Goal: Task Accomplishment & Management: Manage account settings

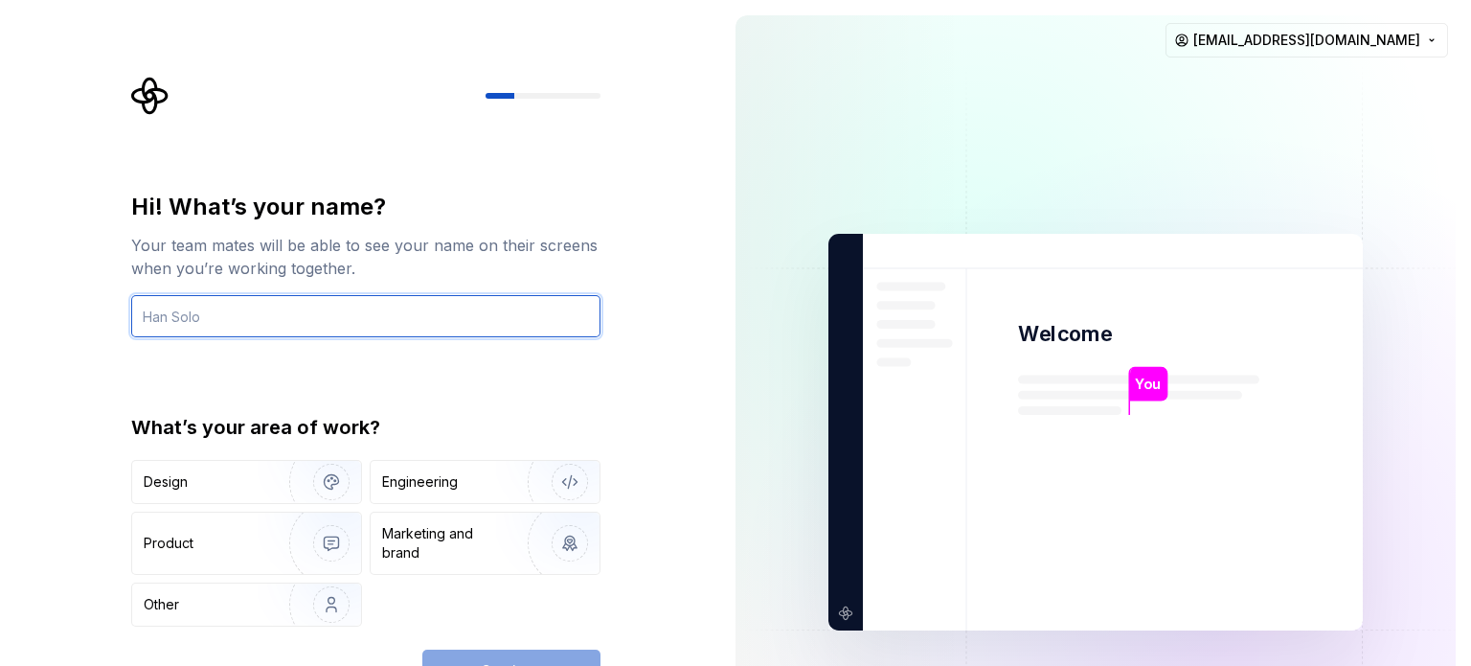
click at [376, 321] on input "text" at bounding box center [365, 316] width 469 height 42
type input "kkj"
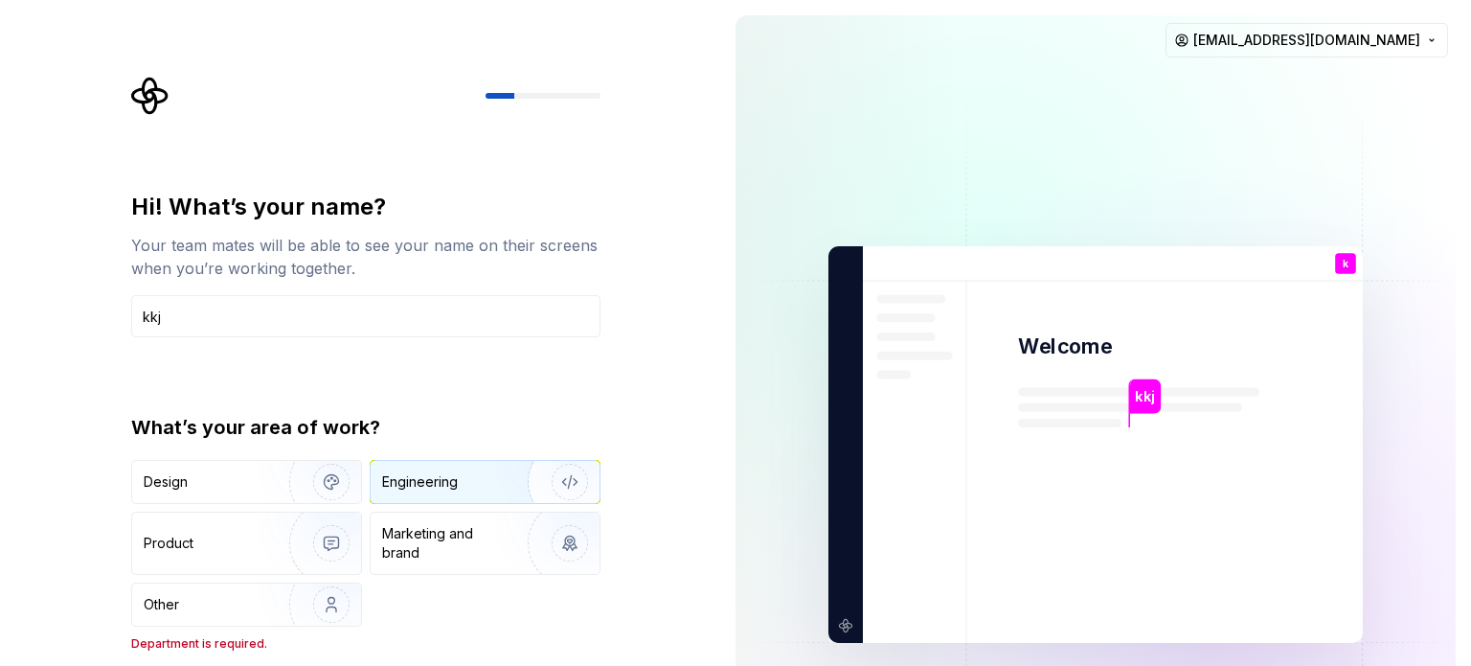
click at [464, 483] on div "Engineering" at bounding box center [458, 481] width 152 height 19
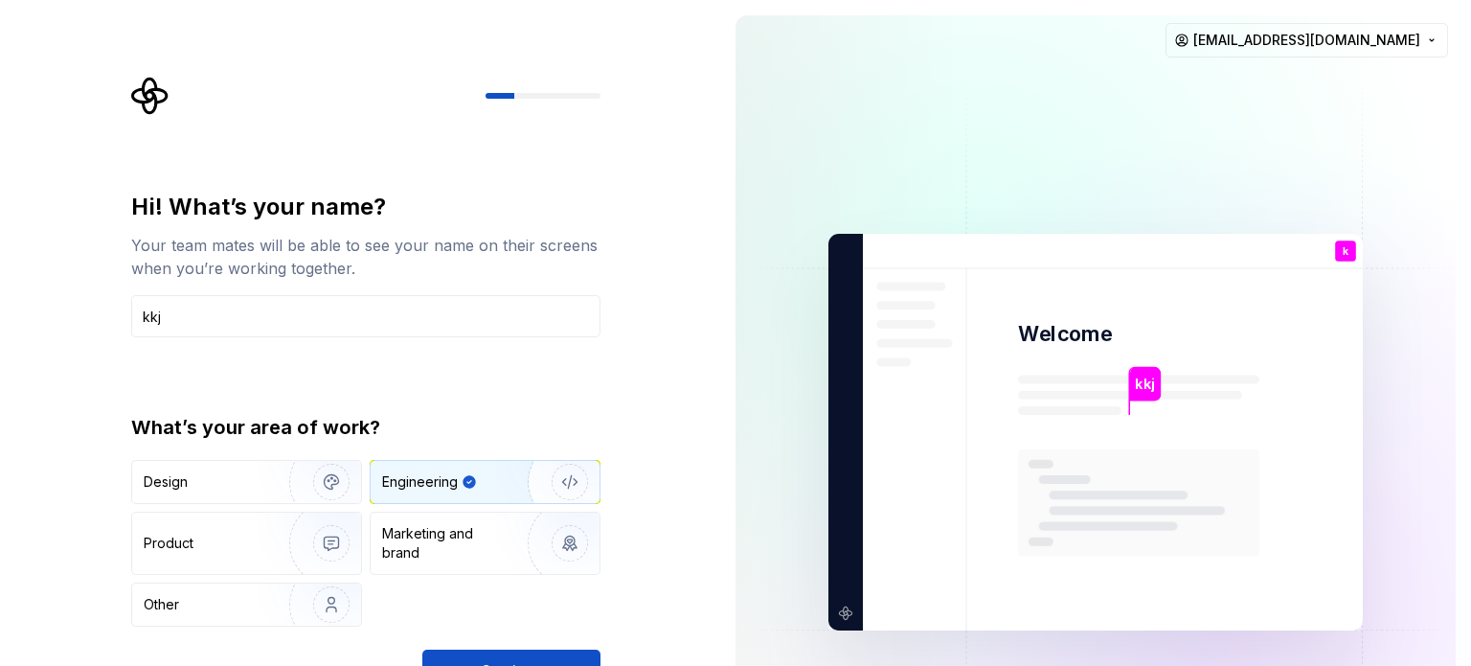
drag, startPoint x: 747, startPoint y: 543, endPoint x: 683, endPoint y: 536, distance: 64.5
click at [747, 543] on img at bounding box center [1096, 432] width 776 height 905
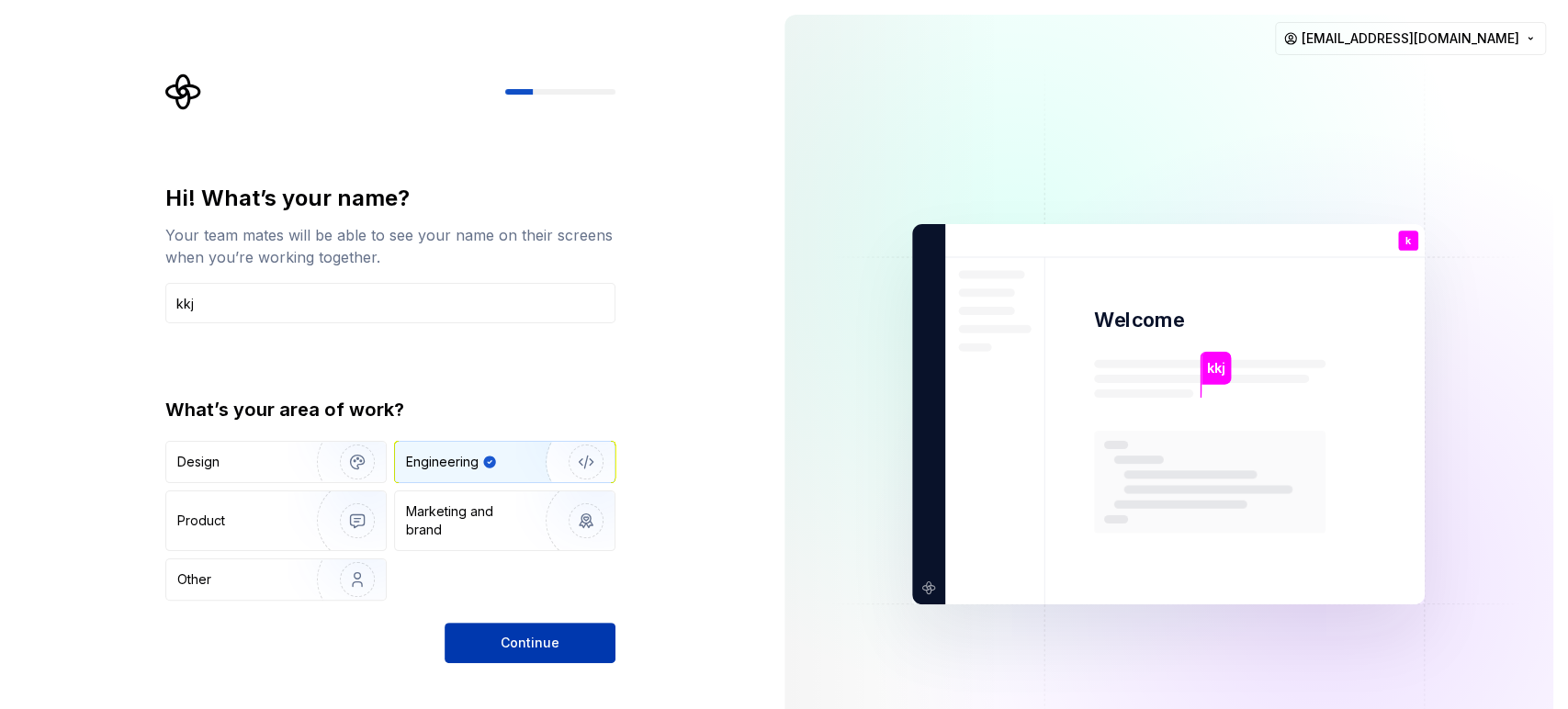
click at [575, 638] on button "Continue" at bounding box center [529, 643] width 171 height 40
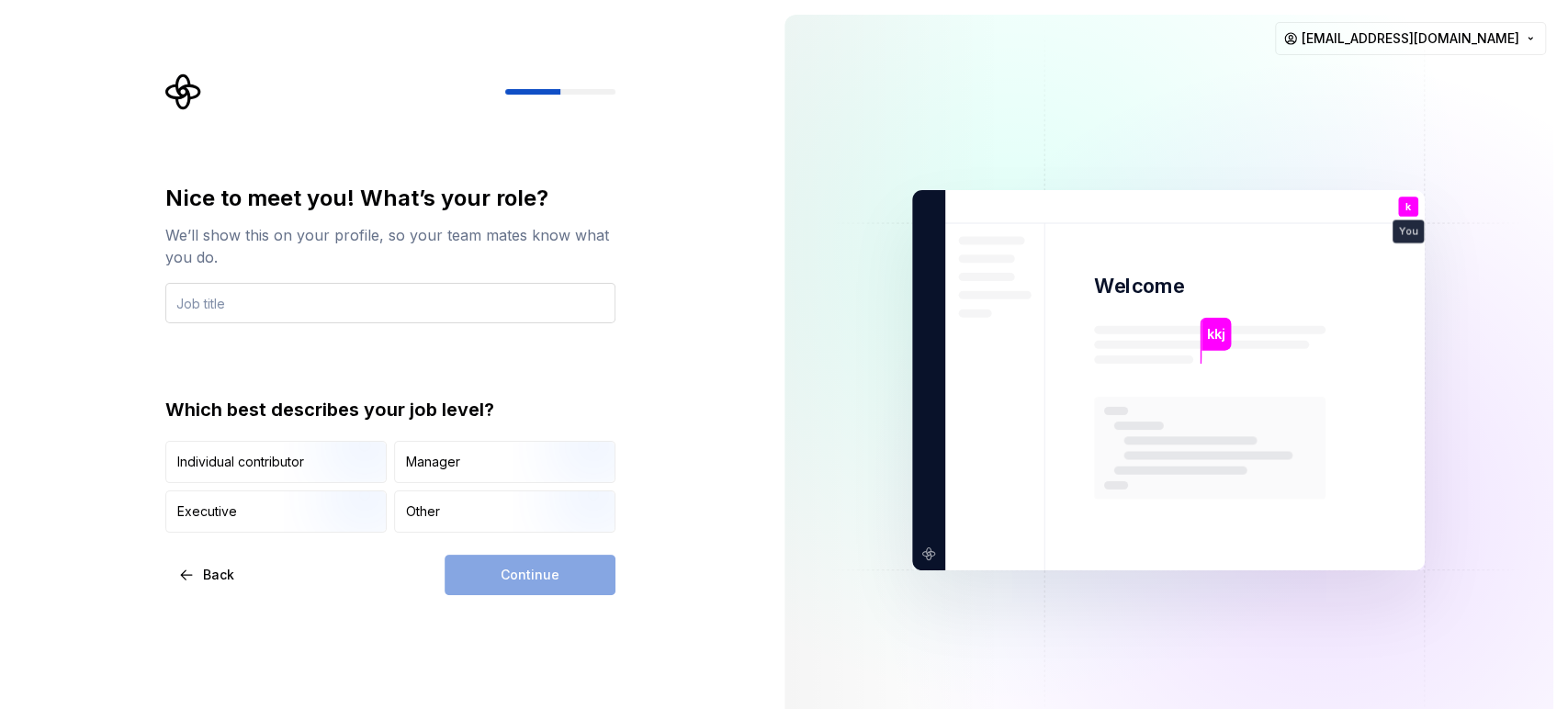
click at [362, 293] on input "text" at bounding box center [389, 303] width 450 height 40
type input "dev"
click at [466, 463] on div "Manager" at bounding box center [504, 462] width 220 height 40
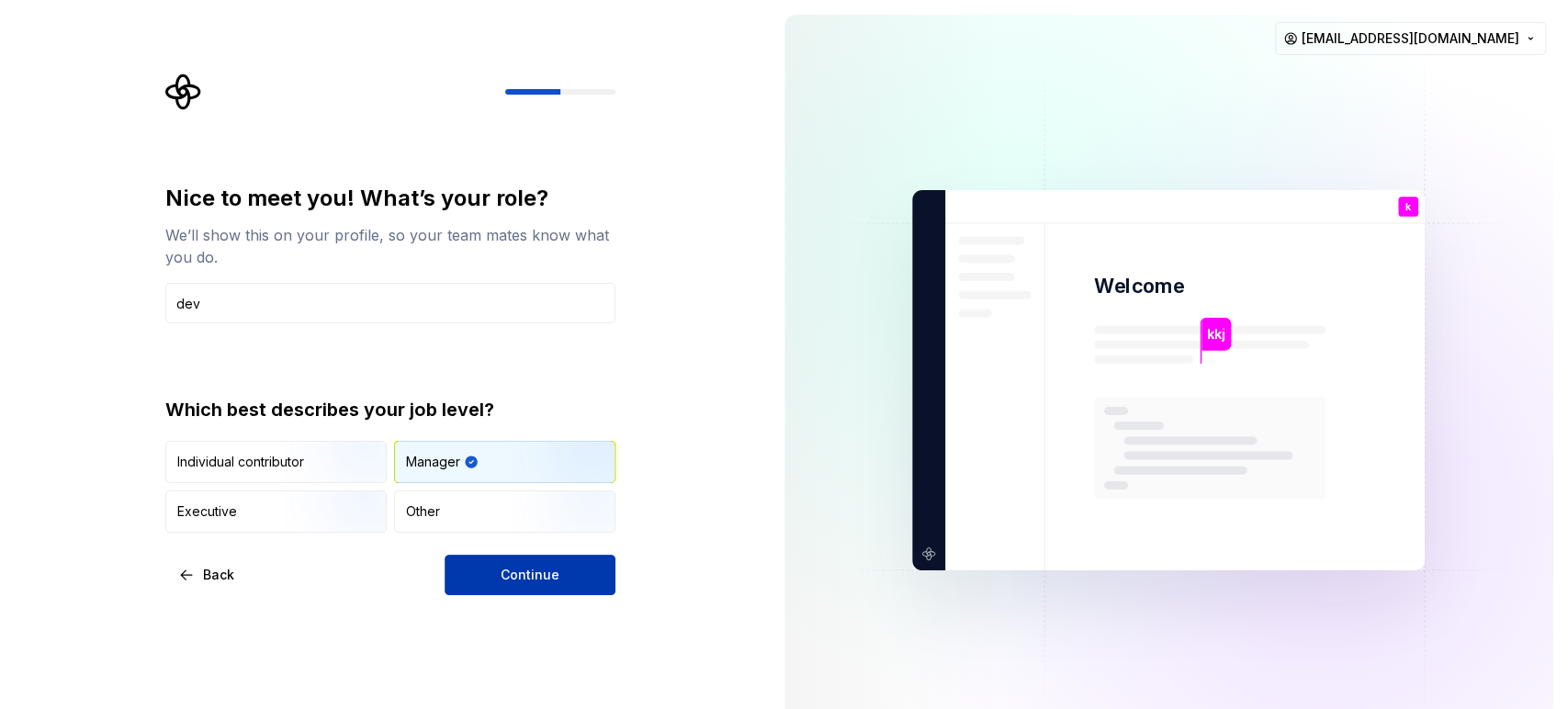
click at [543, 571] on span "Continue" at bounding box center [529, 575] width 59 height 18
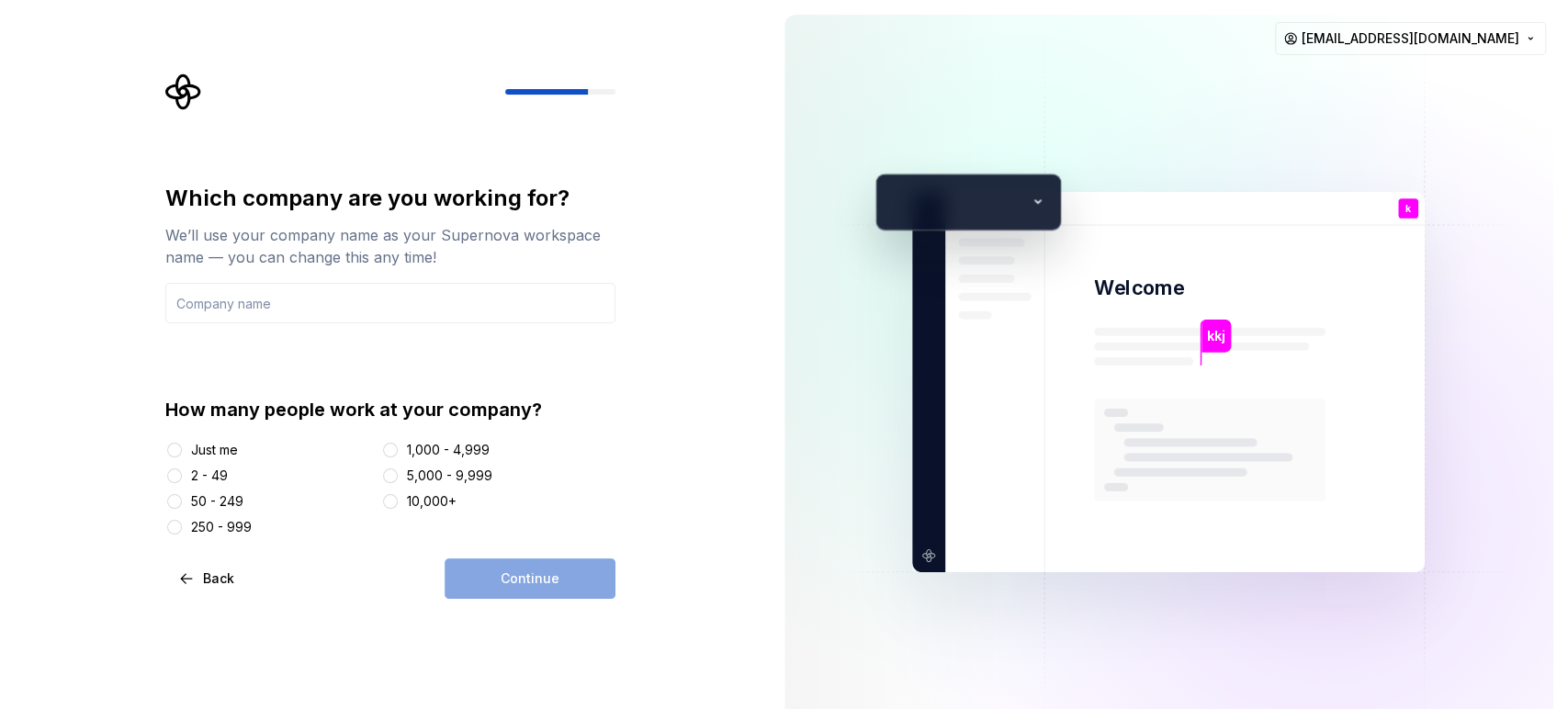
click at [217, 501] on div "50 - 249" at bounding box center [217, 501] width 53 height 18
click at [182, 501] on button "50 - 249" at bounding box center [174, 501] width 14 height 14
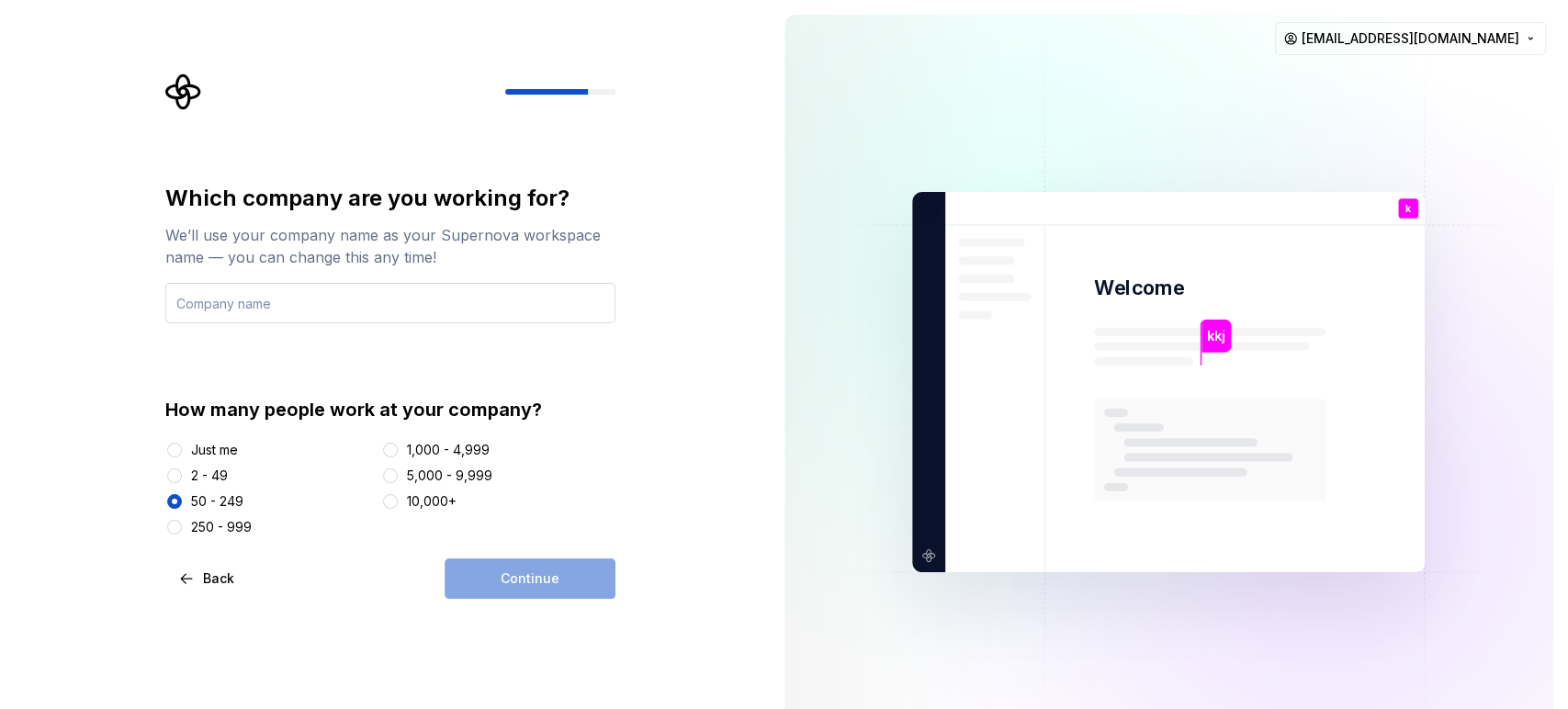
click at [360, 301] on input "text" at bounding box center [389, 303] width 450 height 40
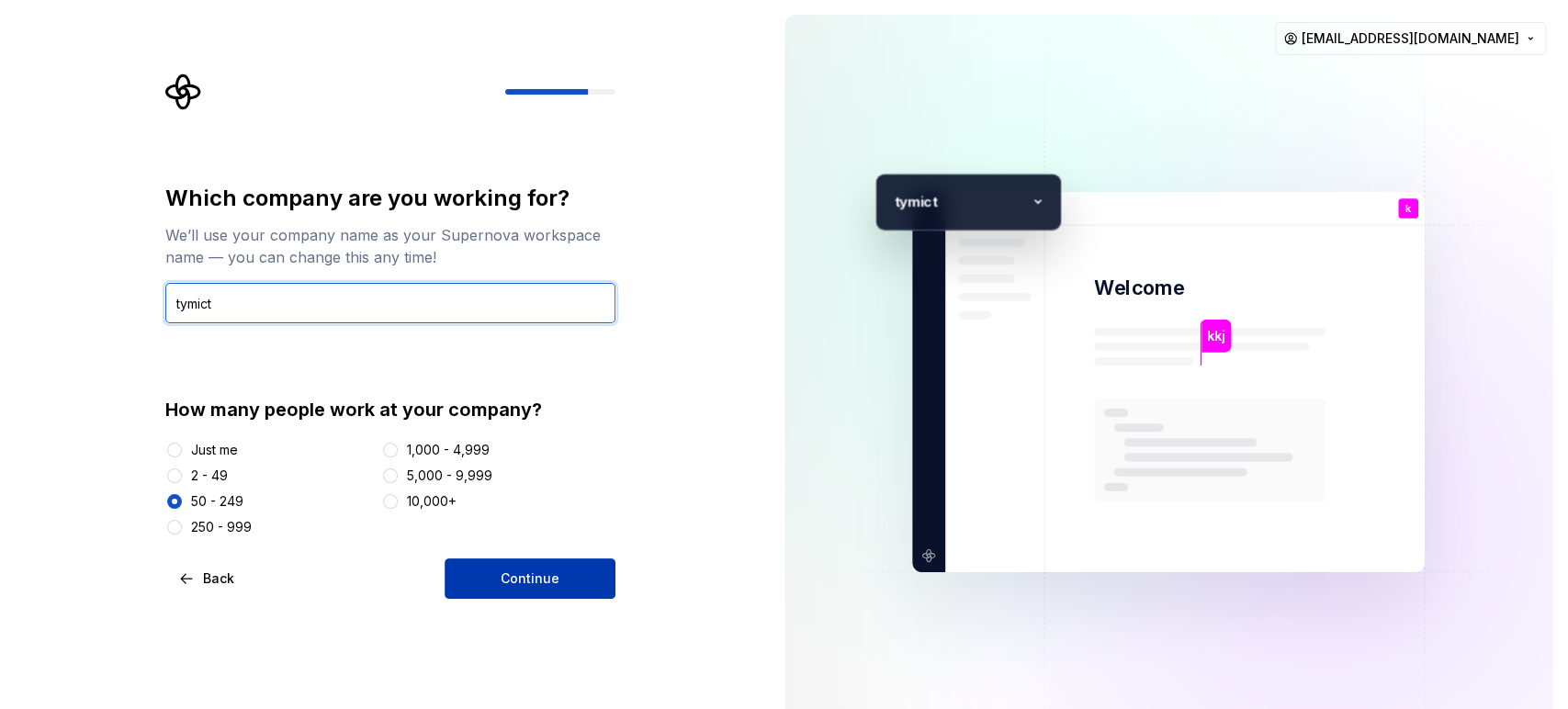
type input "tymict"
click at [551, 590] on button "Continue" at bounding box center [529, 579] width 171 height 40
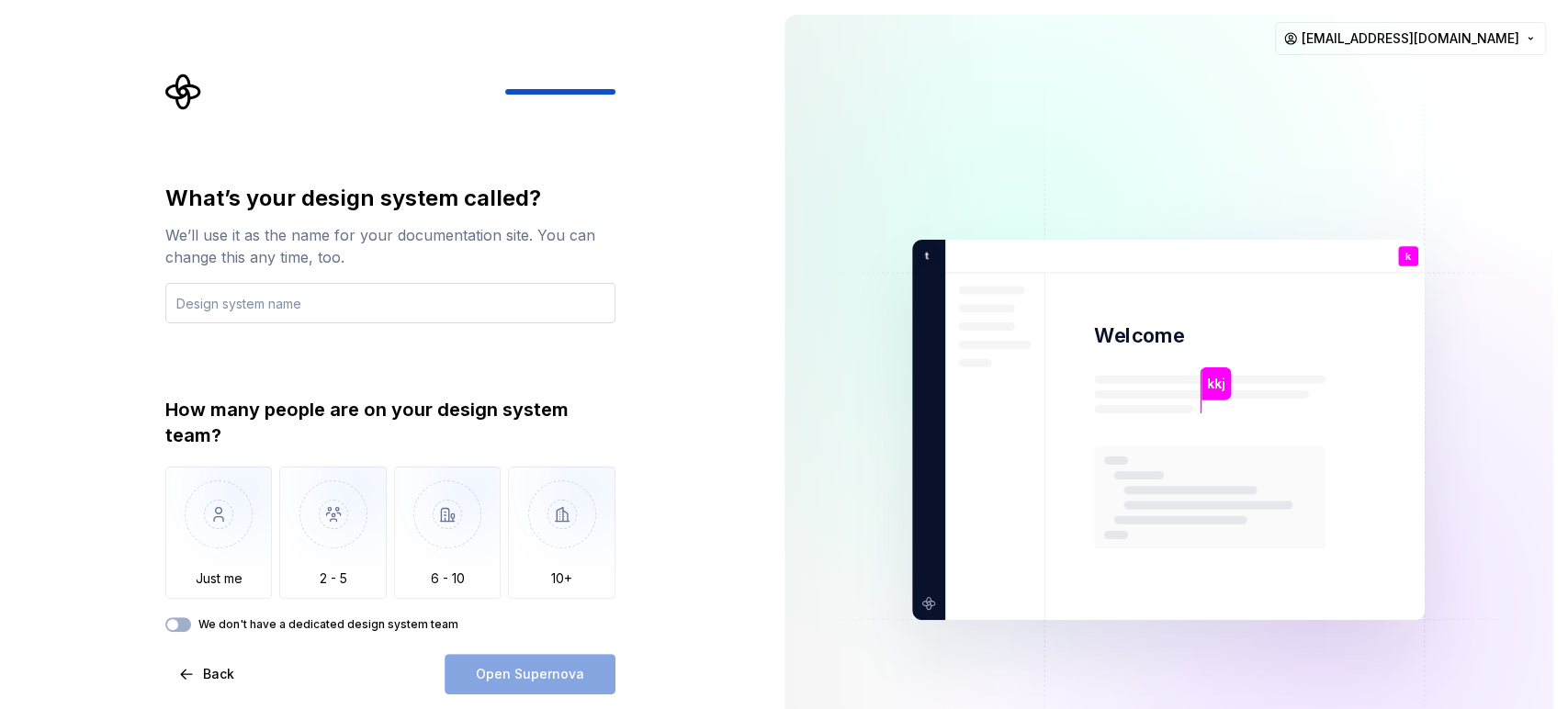
click at [451, 307] on input "text" at bounding box center [389, 303] width 450 height 40
type input "f"
type input "m"
type input "test2.0"
drag, startPoint x: 305, startPoint y: 417, endPoint x: 575, endPoint y: 417, distance: 270.0
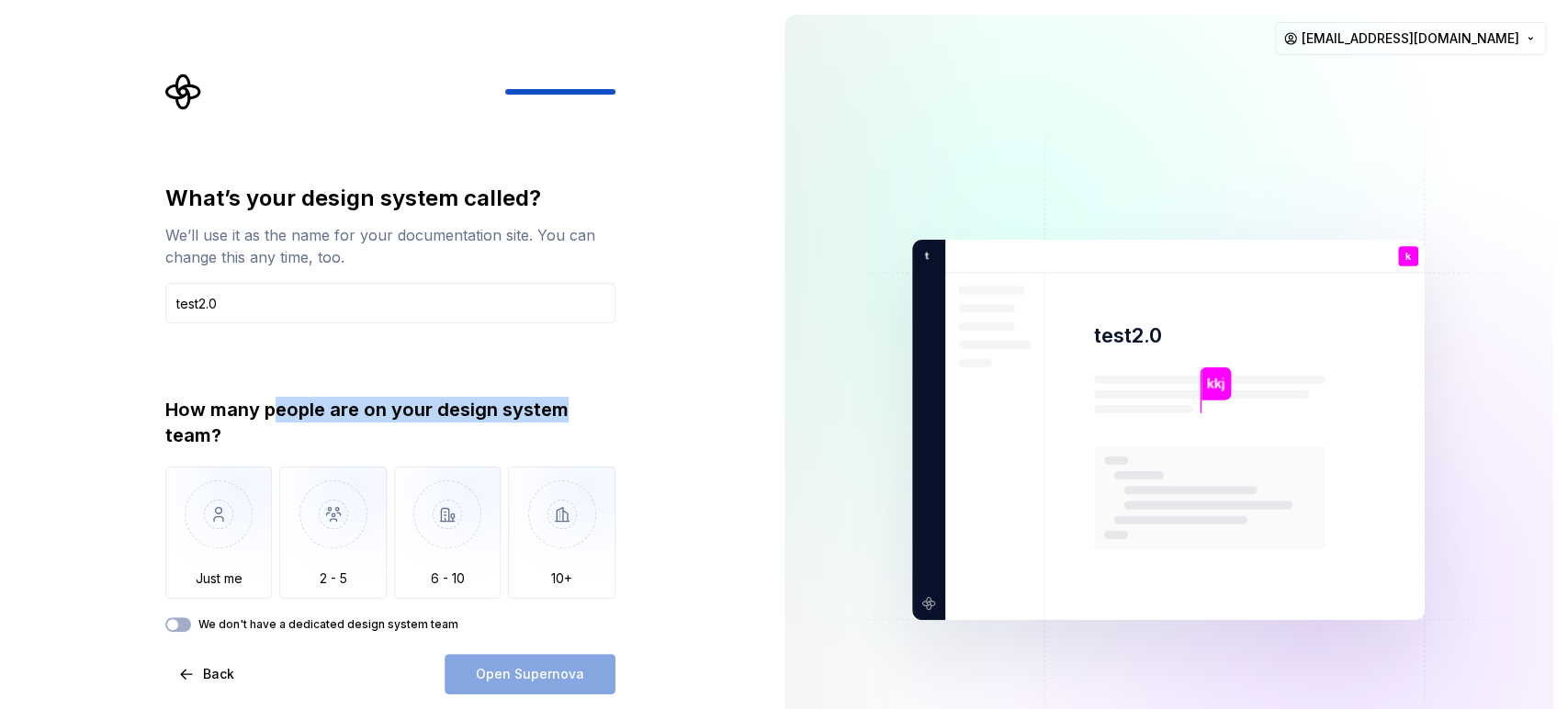
click at [575, 417] on div "How many people are on your design system team?" at bounding box center [389, 423] width 450 height 52
click at [577, 402] on div "How many people are on your design system team?" at bounding box center [389, 423] width 450 height 52
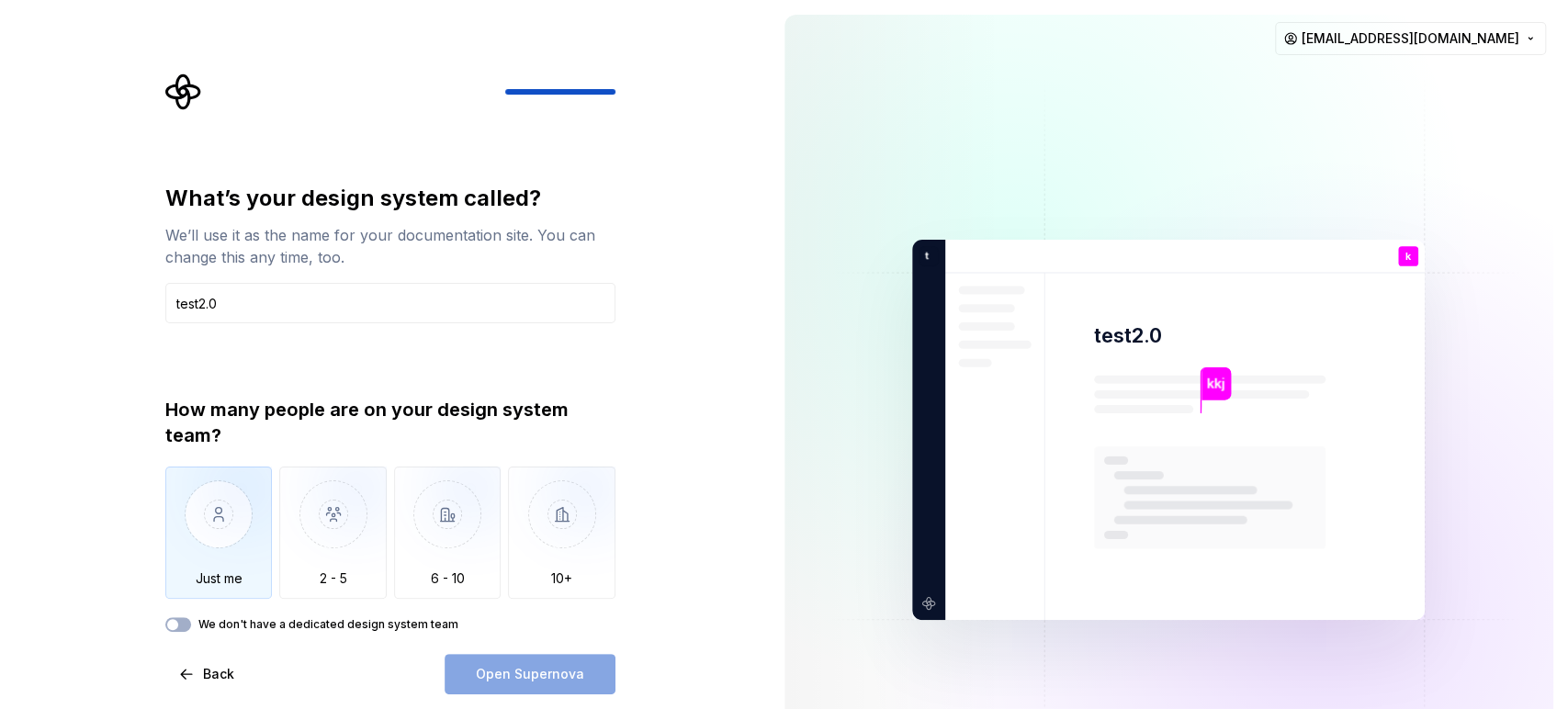
click at [231, 525] on img "button" at bounding box center [219, 528] width 107 height 123
click at [176, 629] on span "button" at bounding box center [172, 624] width 11 height 11
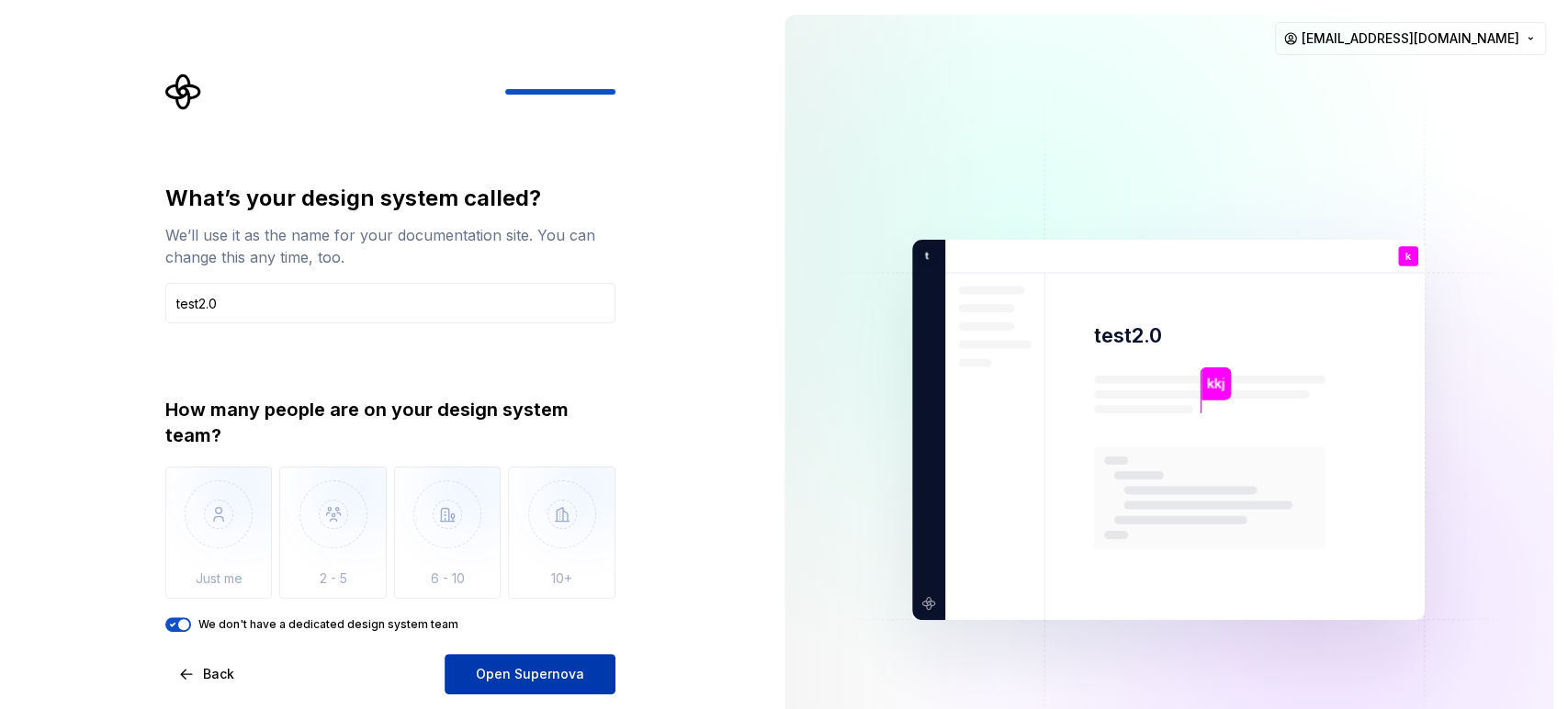
click at [513, 638] on span "Open Supernova" at bounding box center [529, 674] width 108 height 18
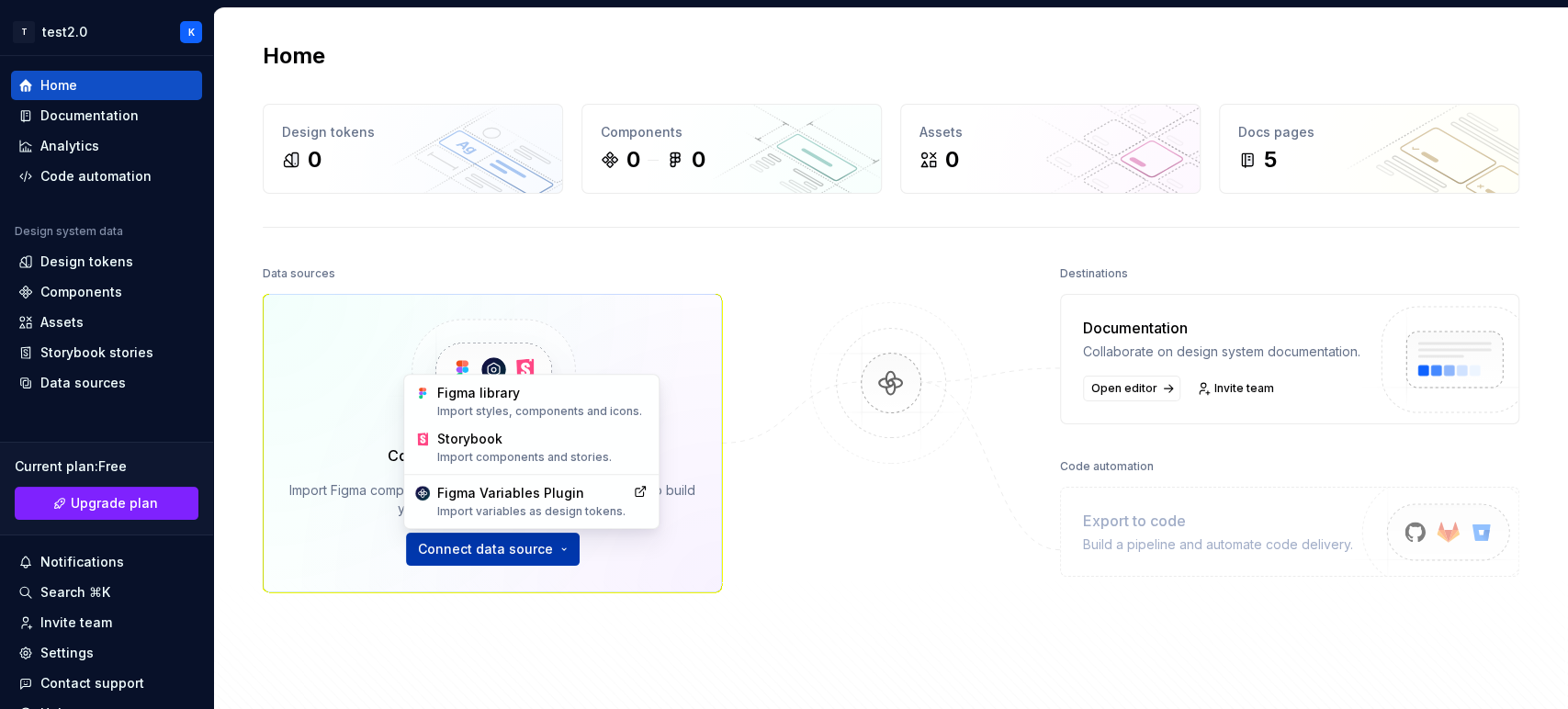
click at [537, 556] on html "T test2.0 K Home Documentation Analytics Code automation Design system data Des…" at bounding box center [784, 354] width 1568 height 709
click at [540, 402] on div "Figma library Import styles, components and icons." at bounding box center [542, 401] width 210 height 35
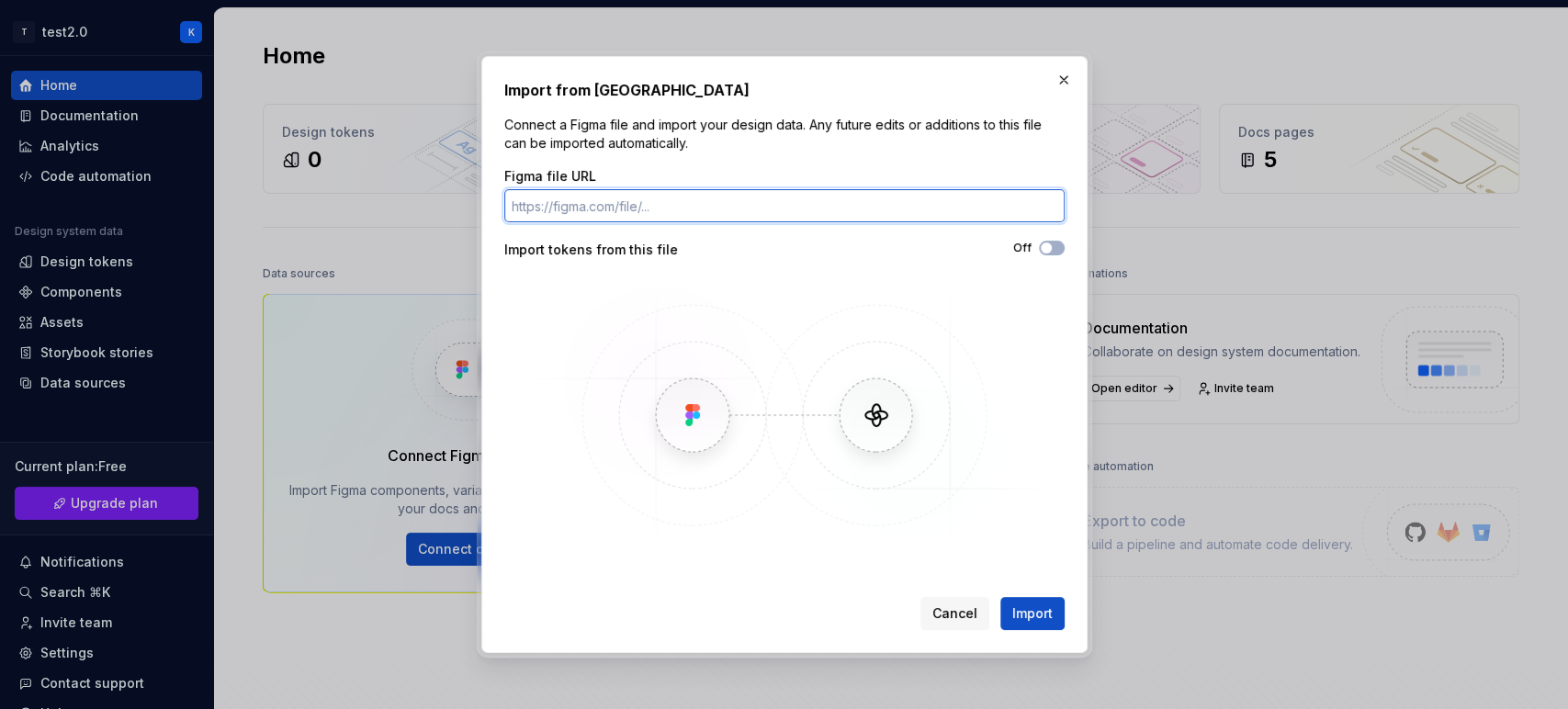
click at [655, 206] on input "Figma file URL" at bounding box center [784, 205] width 560 height 33
click at [720, 213] on input "Figma file URL" at bounding box center [784, 205] width 560 height 33
paste input "[URL][DOMAIN_NAME]"
type input "[URL][DOMAIN_NAME]"
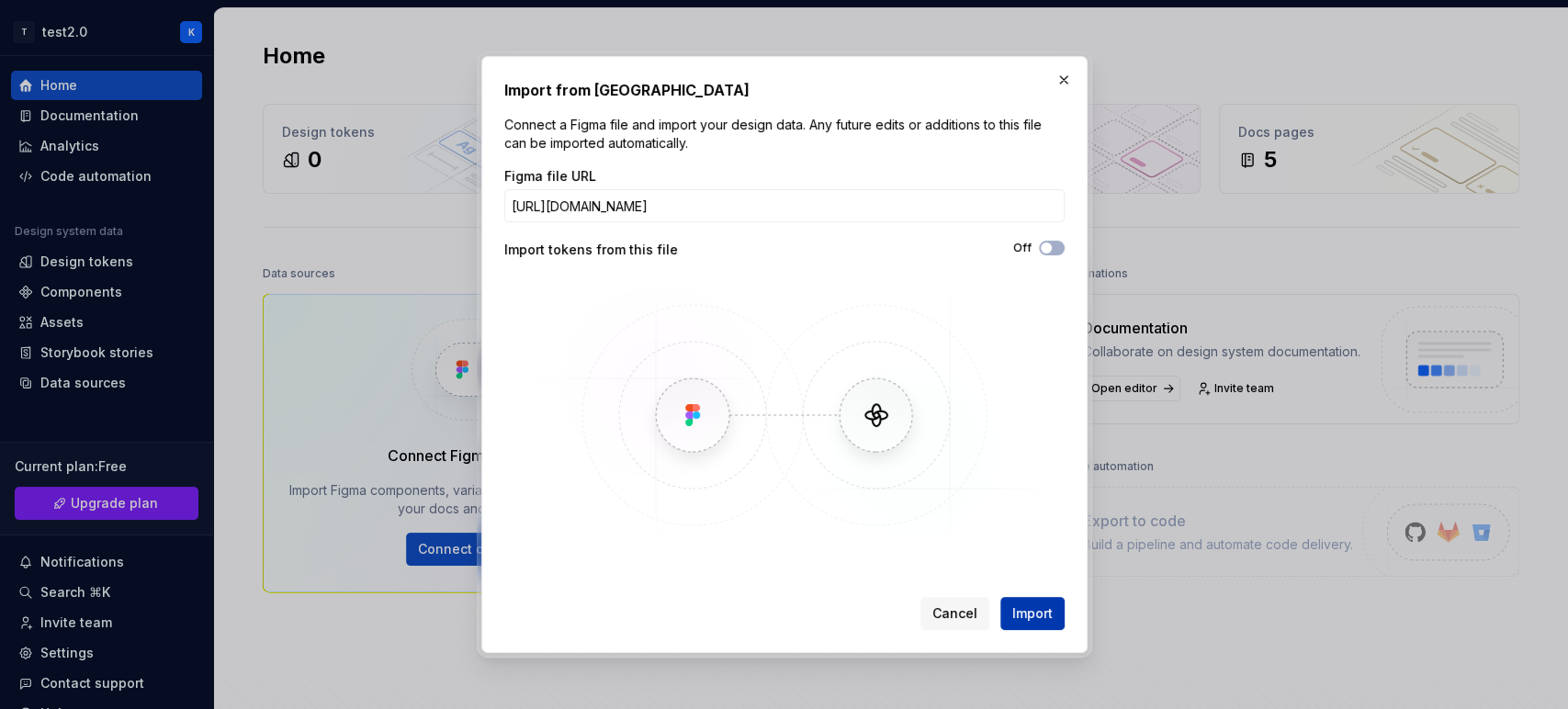
click at [1043, 615] on span "Import" at bounding box center [1032, 613] width 40 height 18
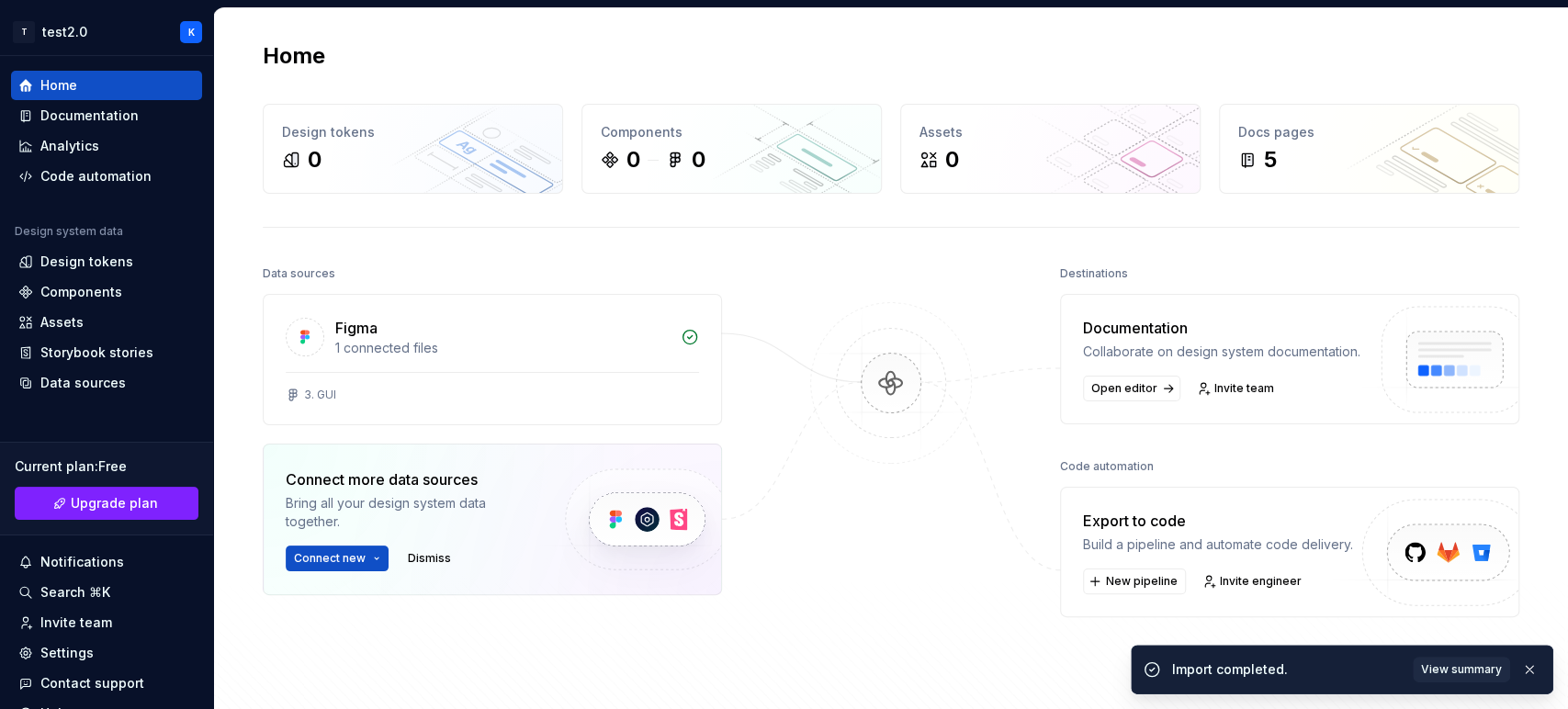
click at [952, 539] on div at bounding box center [891, 474] width 184 height 426
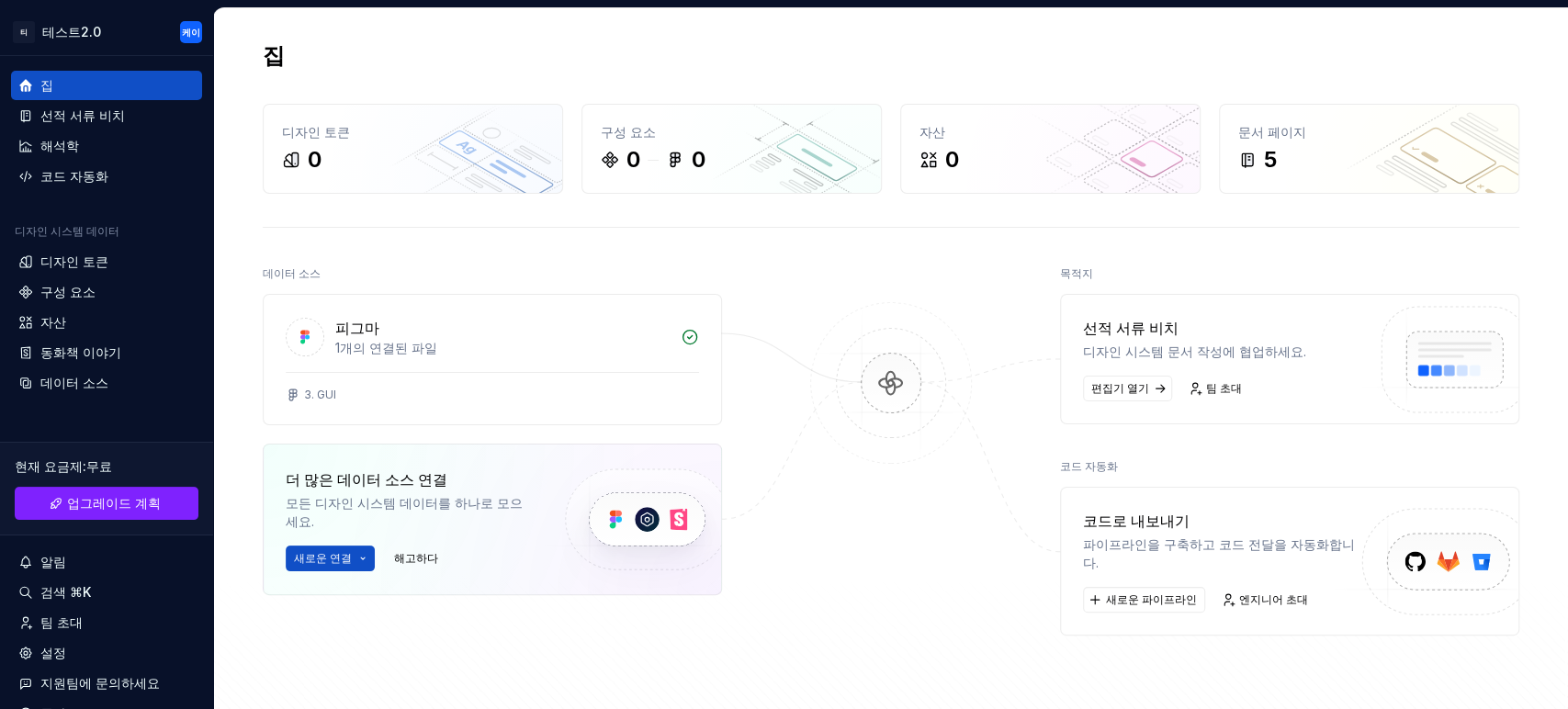
click at [1163, 538] on font "파이프라인을 구축하고 코드 전달을 자동화합니다." at bounding box center [1218, 553] width 271 height 34
click at [1148, 593] on font "새로운 파이프라인" at bounding box center [1151, 600] width 91 height 13
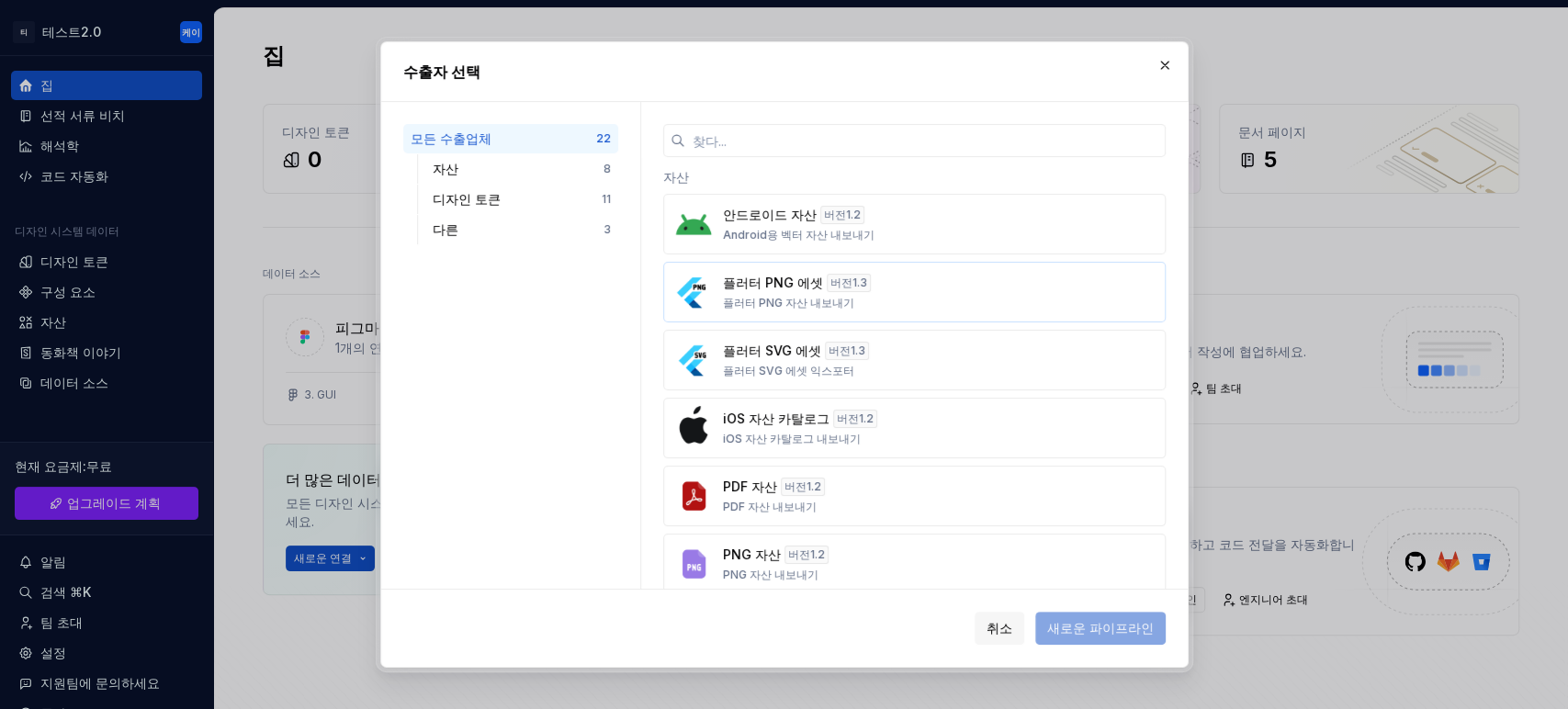
click at [953, 293] on div "플러터 PNG 에셋 버전 1.3 플러터 PNG 자산 내보내기" at bounding box center [909, 292] width 372 height 36
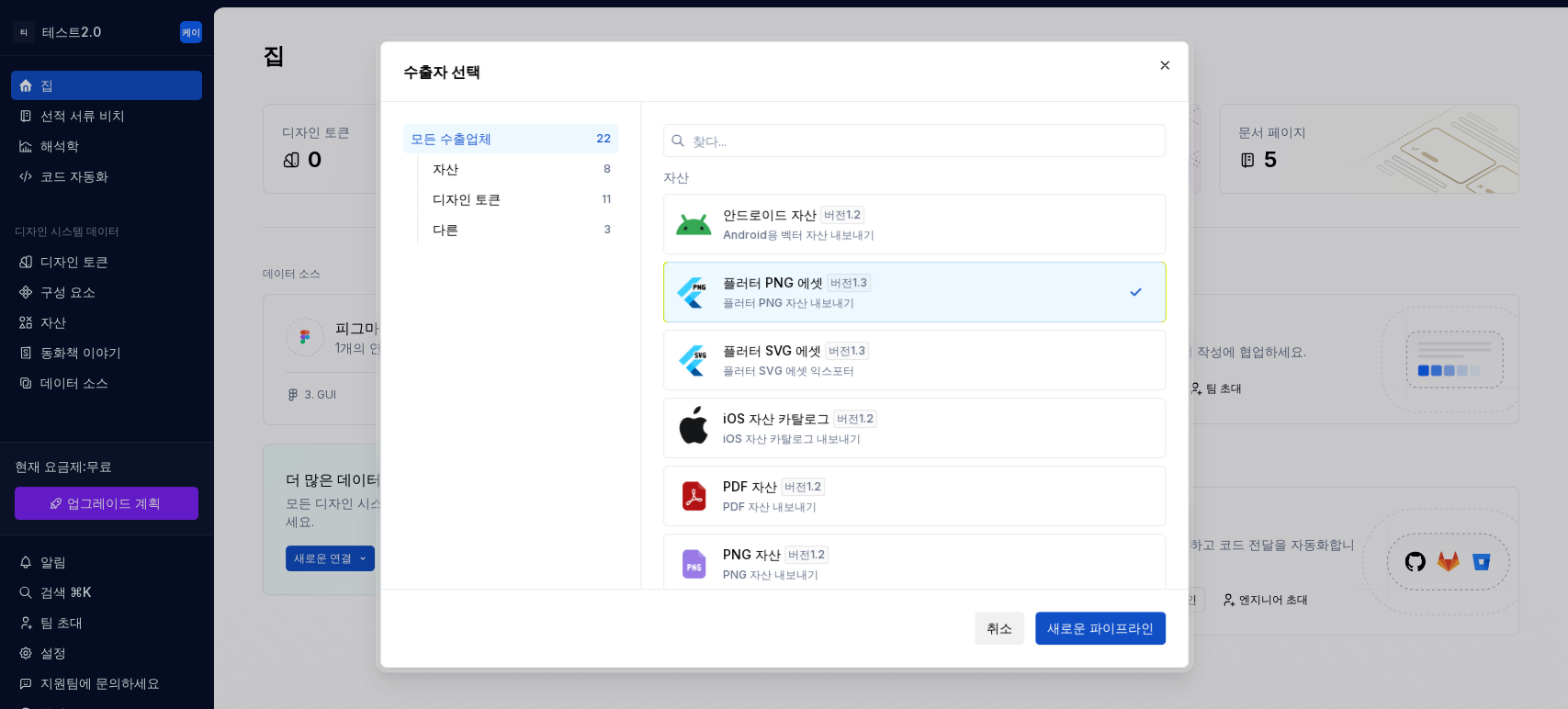
click at [1007, 630] on font "취소" at bounding box center [998, 627] width 26 height 15
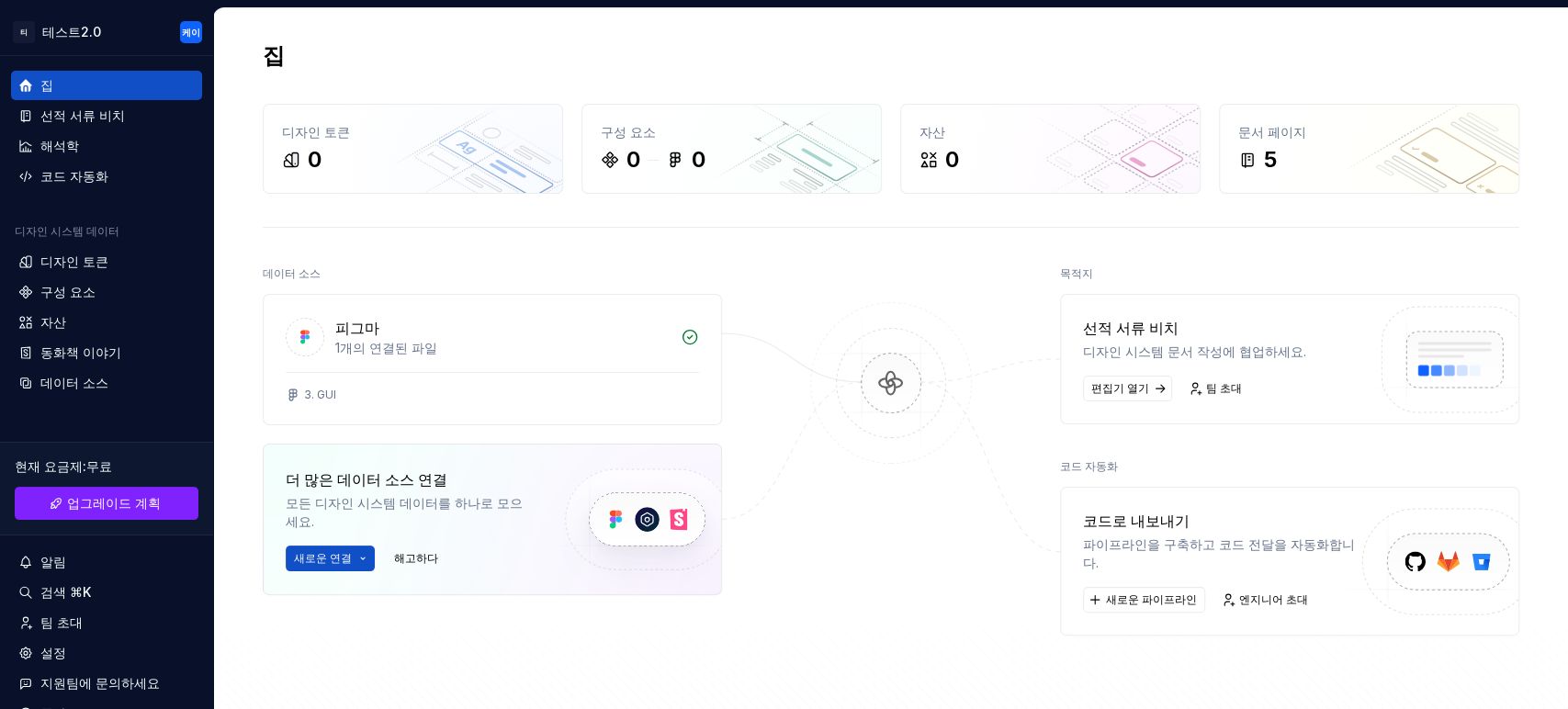
click at [1410, 546] on img at bounding box center [1441, 582] width 226 height 150
click at [1219, 521] on div "코드로 내보내기" at bounding box center [1221, 520] width 277 height 22
click at [1116, 520] on font "코드로 내보내기" at bounding box center [1135, 520] width 106 height 18
click at [1088, 464] on font "코드 자동화" at bounding box center [1088, 466] width 58 height 13
drag, startPoint x: 1110, startPoint y: 514, endPoint x: 1091, endPoint y: 510, distance: 19.4
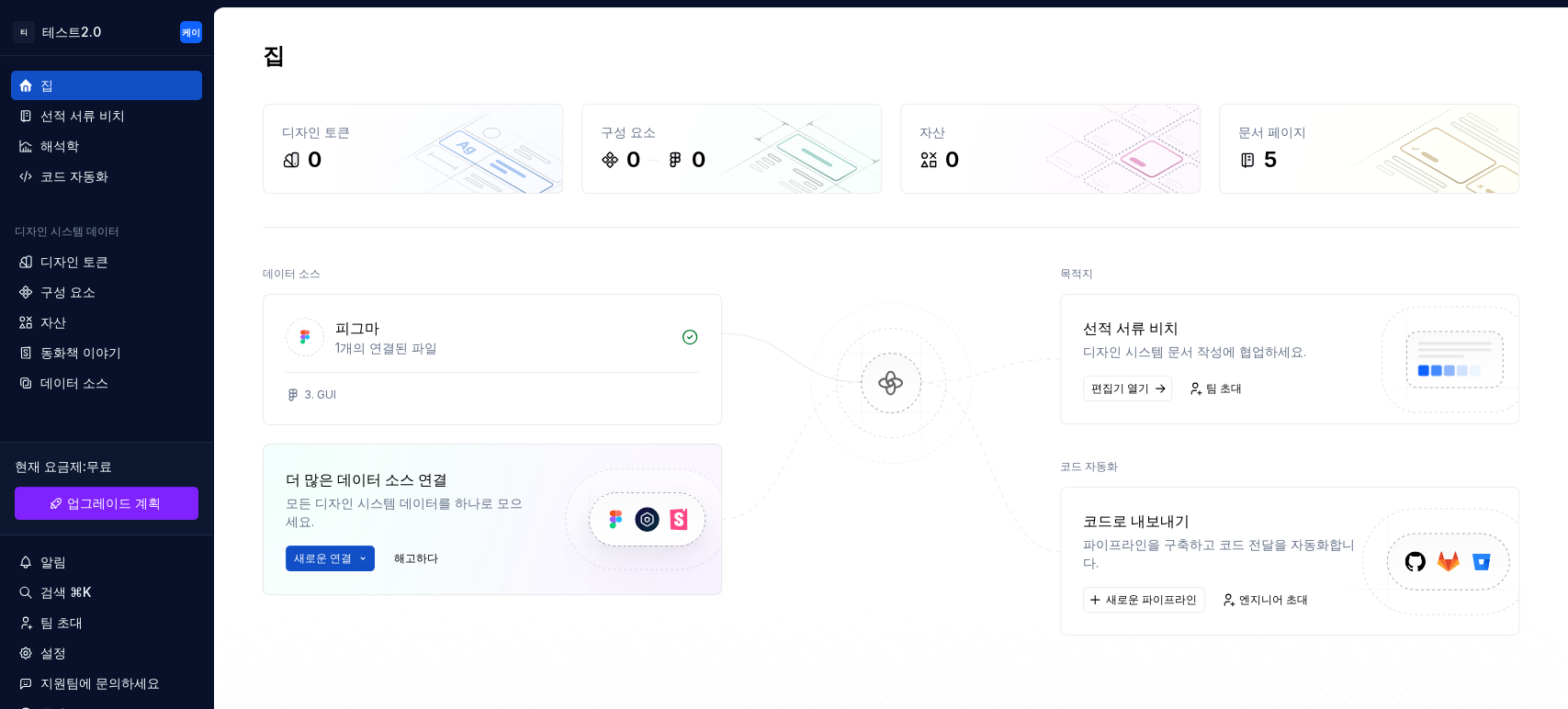
click at [1109, 514] on font "코드로 내보내기" at bounding box center [1135, 520] width 106 height 18
click at [78, 173] on font "코드 자동화" at bounding box center [74, 176] width 68 height 15
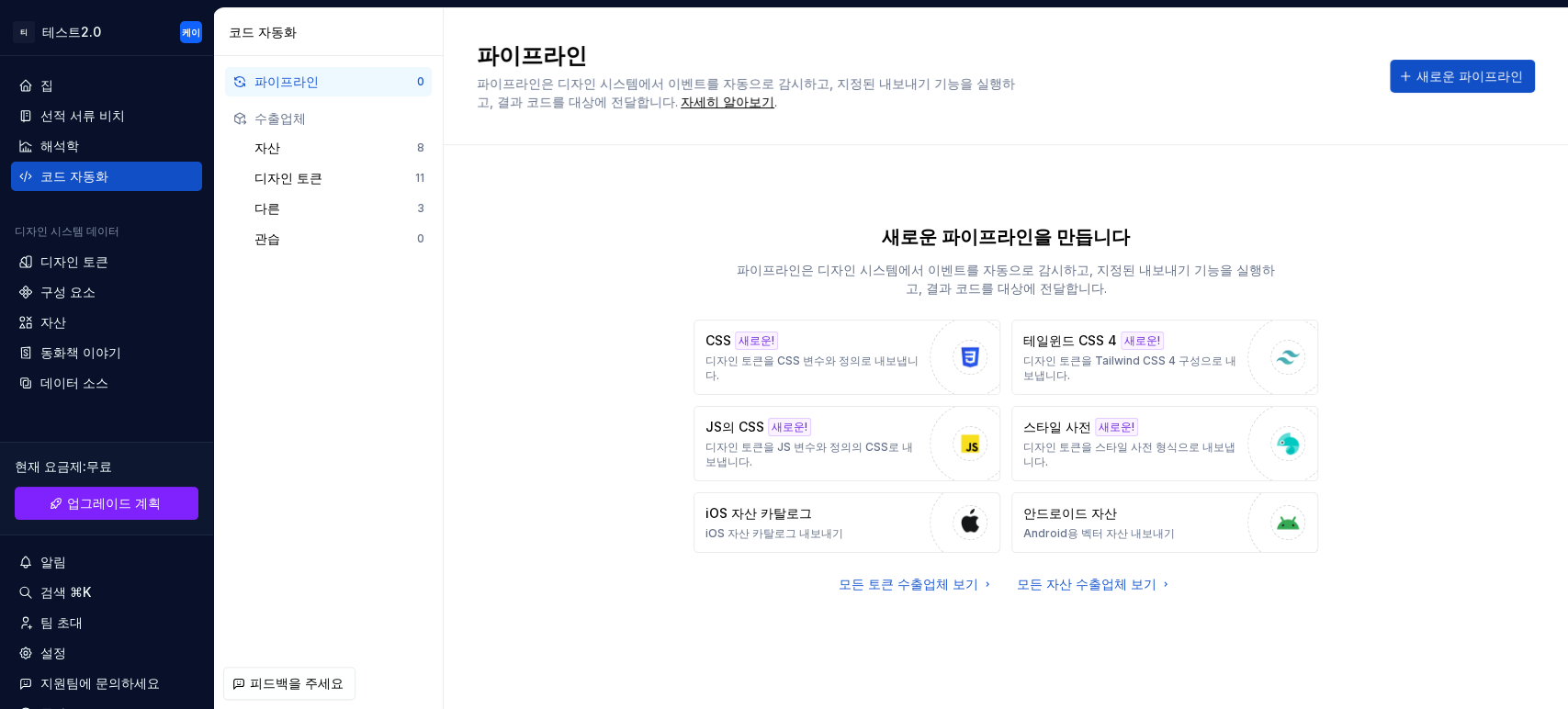
click at [630, 325] on div "새로운 파이프라인을 만듭니다 파이프라인은 디자인 시스템에서 이벤트를 자동으로 감시하고, 지정된 내보내기 기능을 실행하고, 결과 코드를 대상에 …" at bounding box center [1005, 409] width 1058 height 461
click at [1410, 77] on font "새로운 파이프라인" at bounding box center [1469, 76] width 106 height 15
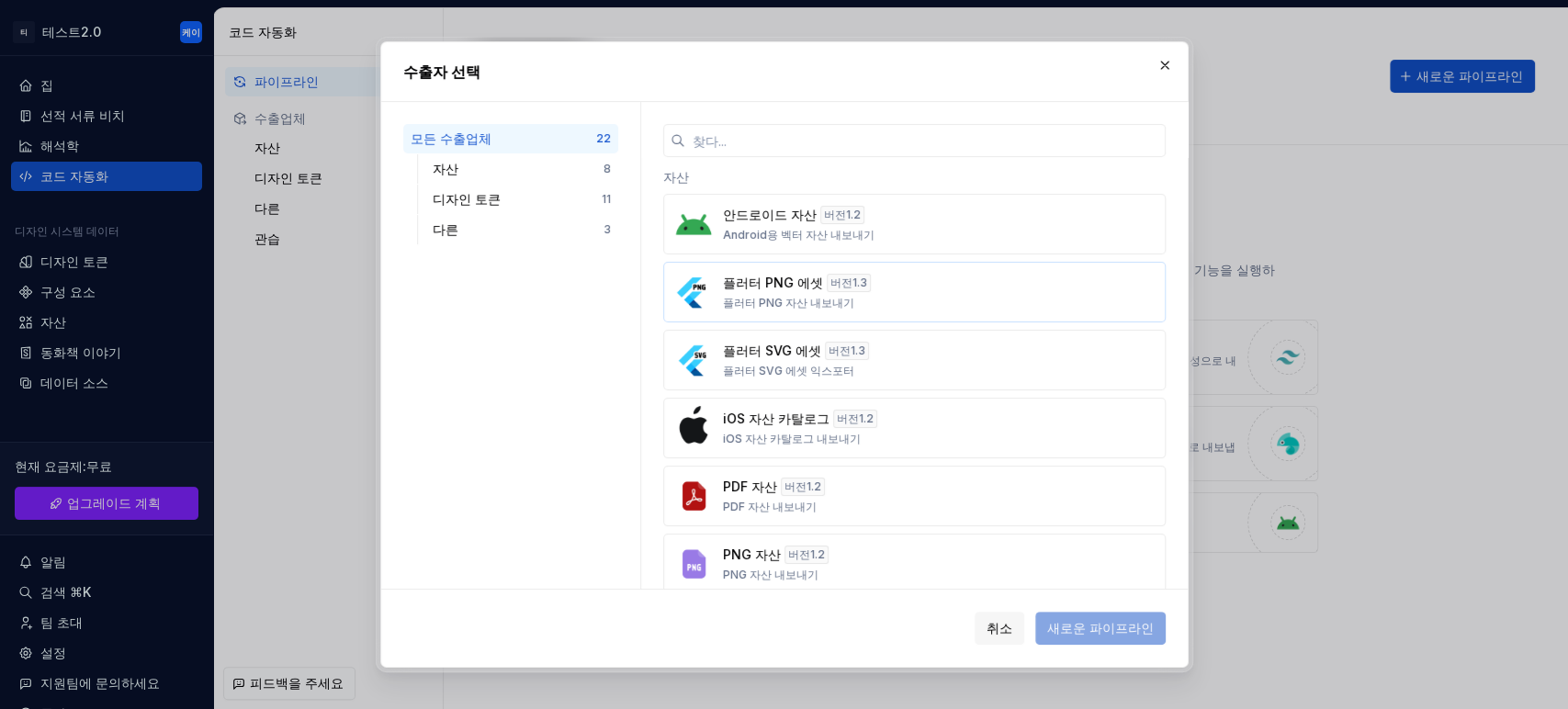
click at [919, 297] on div "플러터 PNG 에셋 버전 1.3 플러터 PNG 자산 내보내기" at bounding box center [909, 292] width 372 height 36
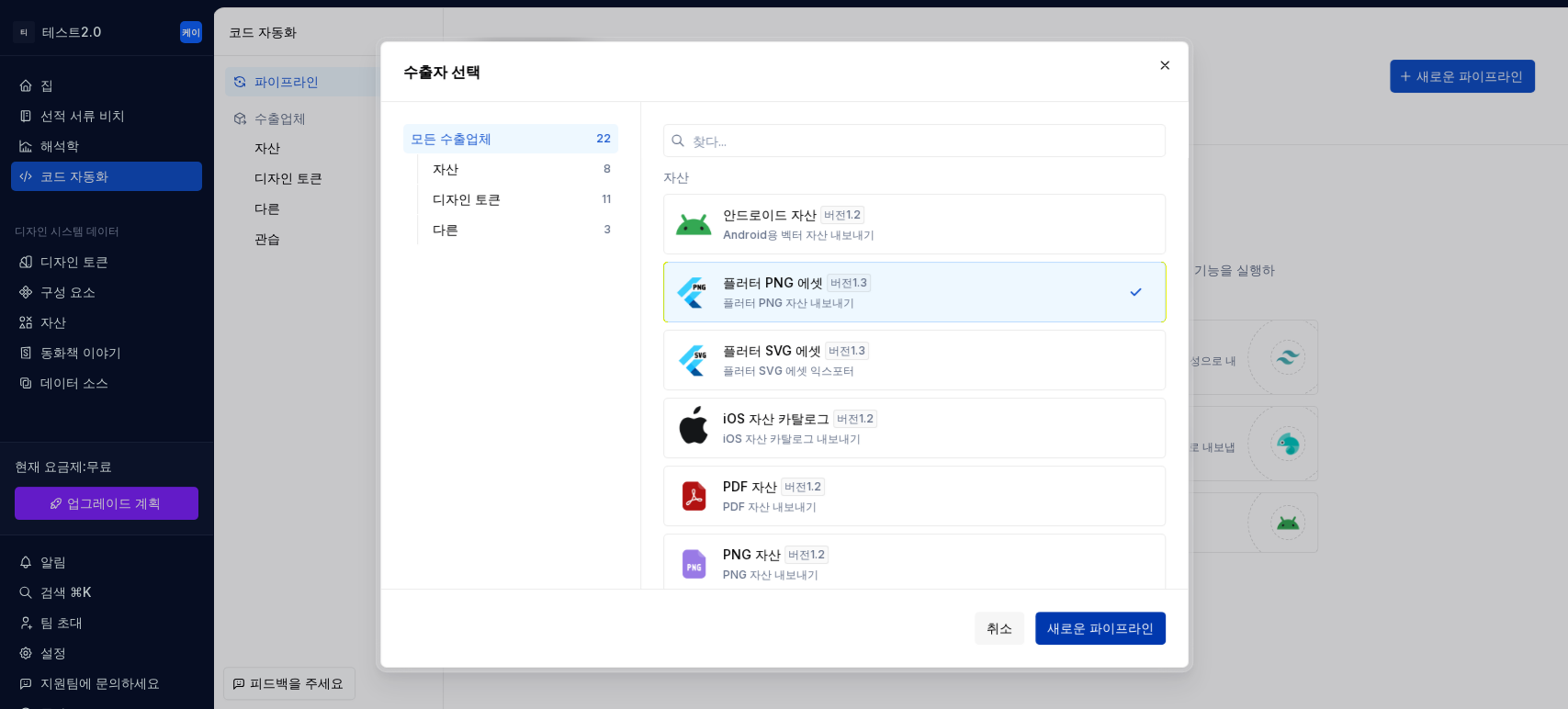
click at [1121, 626] on font "새로운 파이프라인" at bounding box center [1100, 627] width 106 height 15
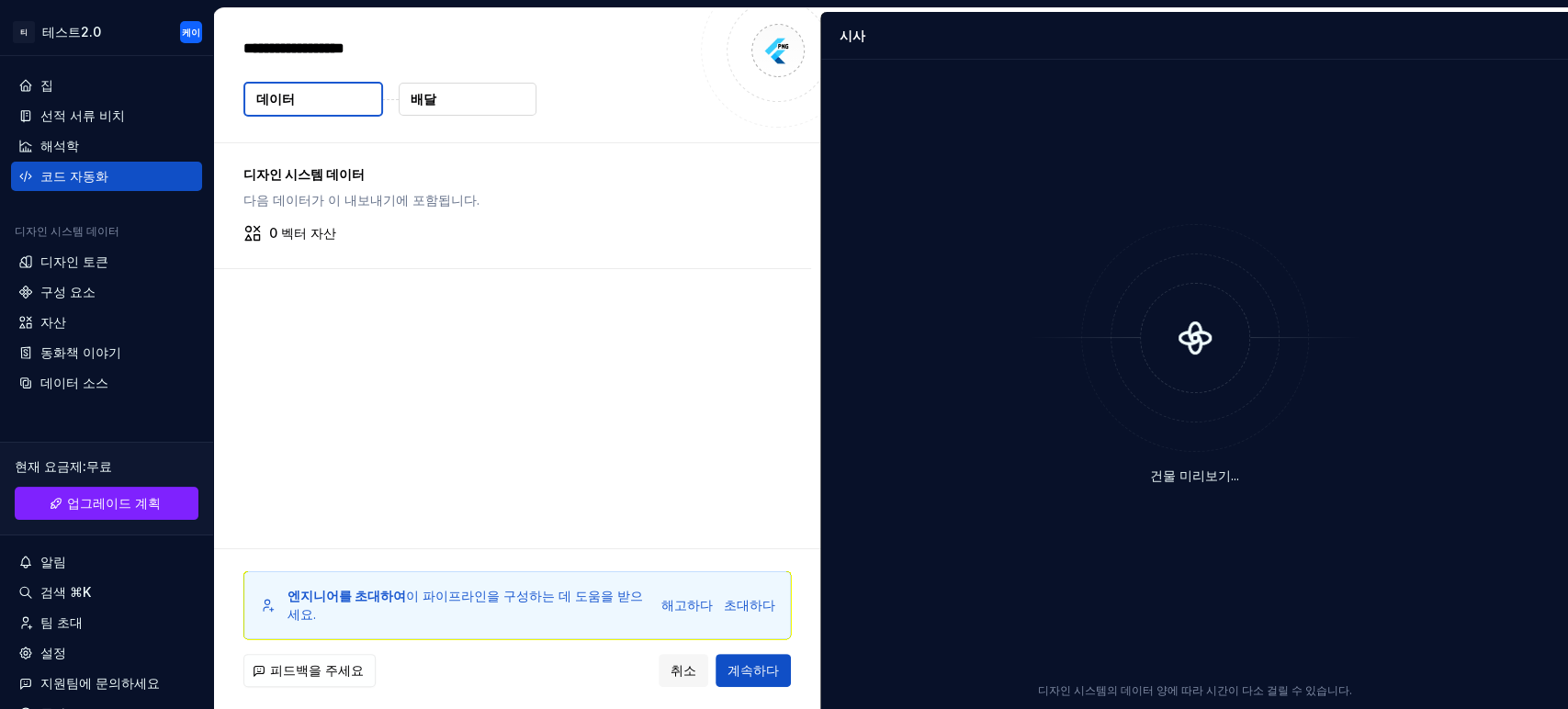
click at [761, 60] on div at bounding box center [778, 50] width 154 height 154
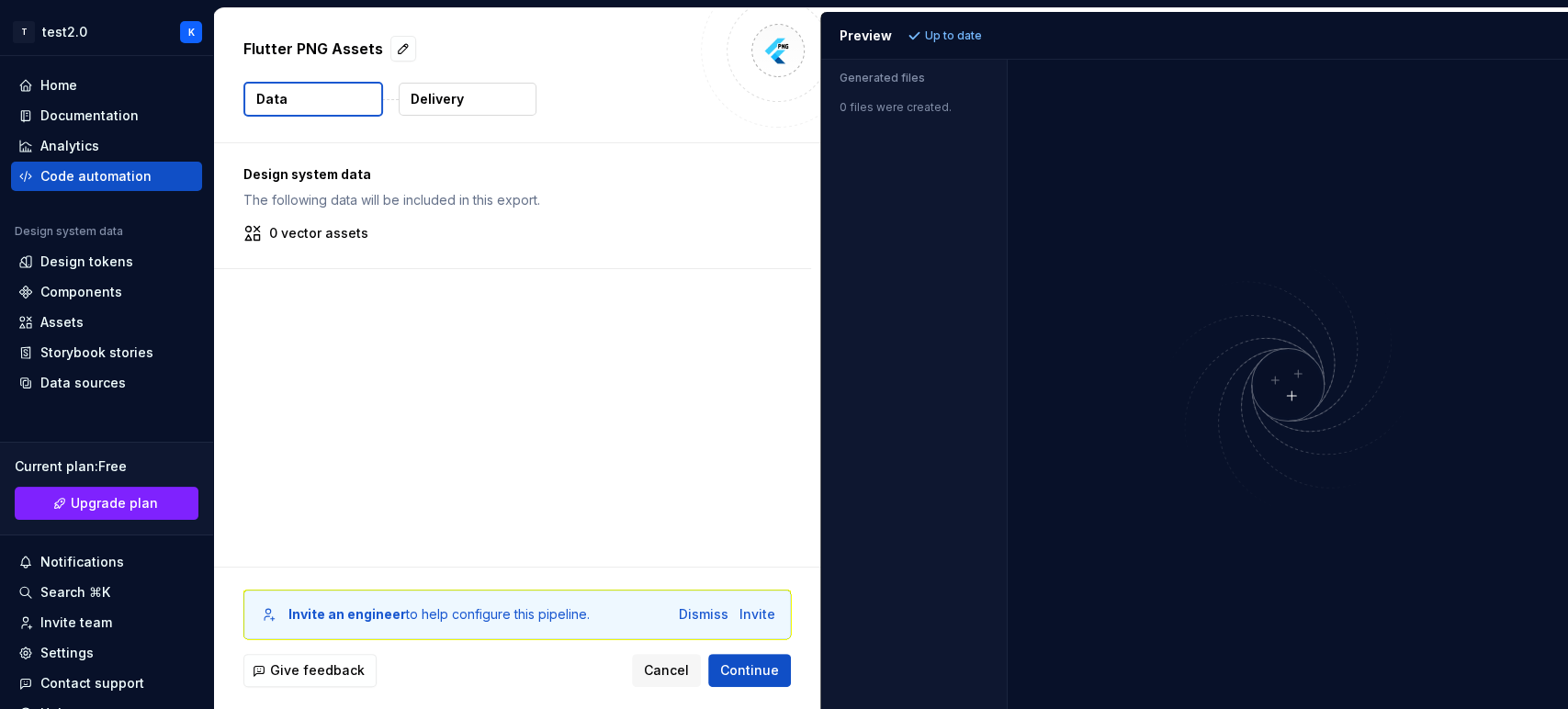
click at [925, 76] on p "Generated files" at bounding box center [913, 78] width 149 height 14
click at [883, 80] on p "Generated files" at bounding box center [913, 78] width 149 height 14
click at [896, 102] on div "0 files were created." at bounding box center [913, 102] width 185 height 26
drag, startPoint x: 764, startPoint y: 198, endPoint x: 687, endPoint y: 232, distance: 84.2
click at [763, 198] on p "The following data will be included in this export." at bounding box center [512, 200] width 538 height 18
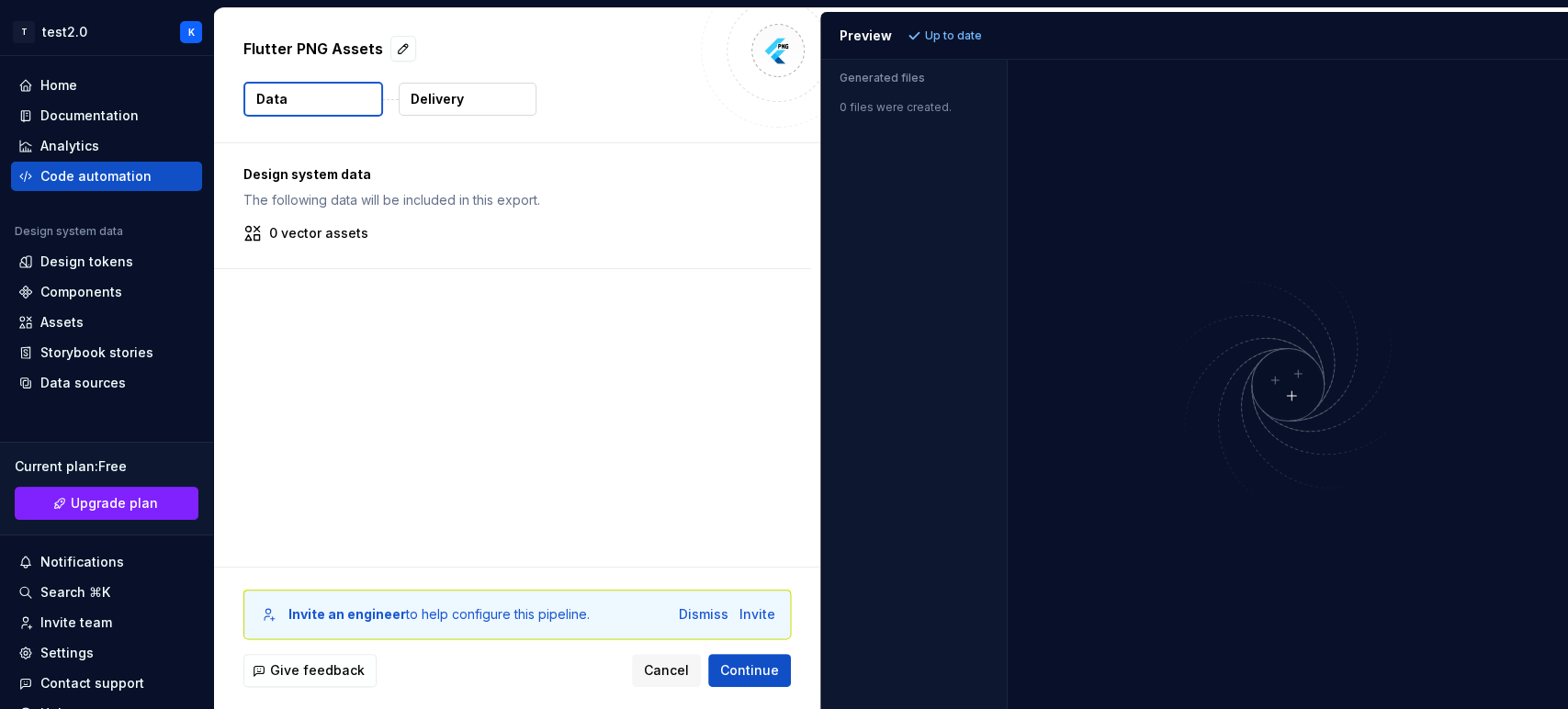
click at [315, 232] on p "0 vector assets" at bounding box center [318, 233] width 99 height 18
drag, startPoint x: 527, startPoint y: 259, endPoint x: 510, endPoint y: 255, distance: 17.5
click at [526, 259] on div "Design system data The following data will be included in this export. 0 vector…" at bounding box center [512, 205] width 597 height 125
click at [93, 121] on div "Documentation" at bounding box center [89, 115] width 98 height 18
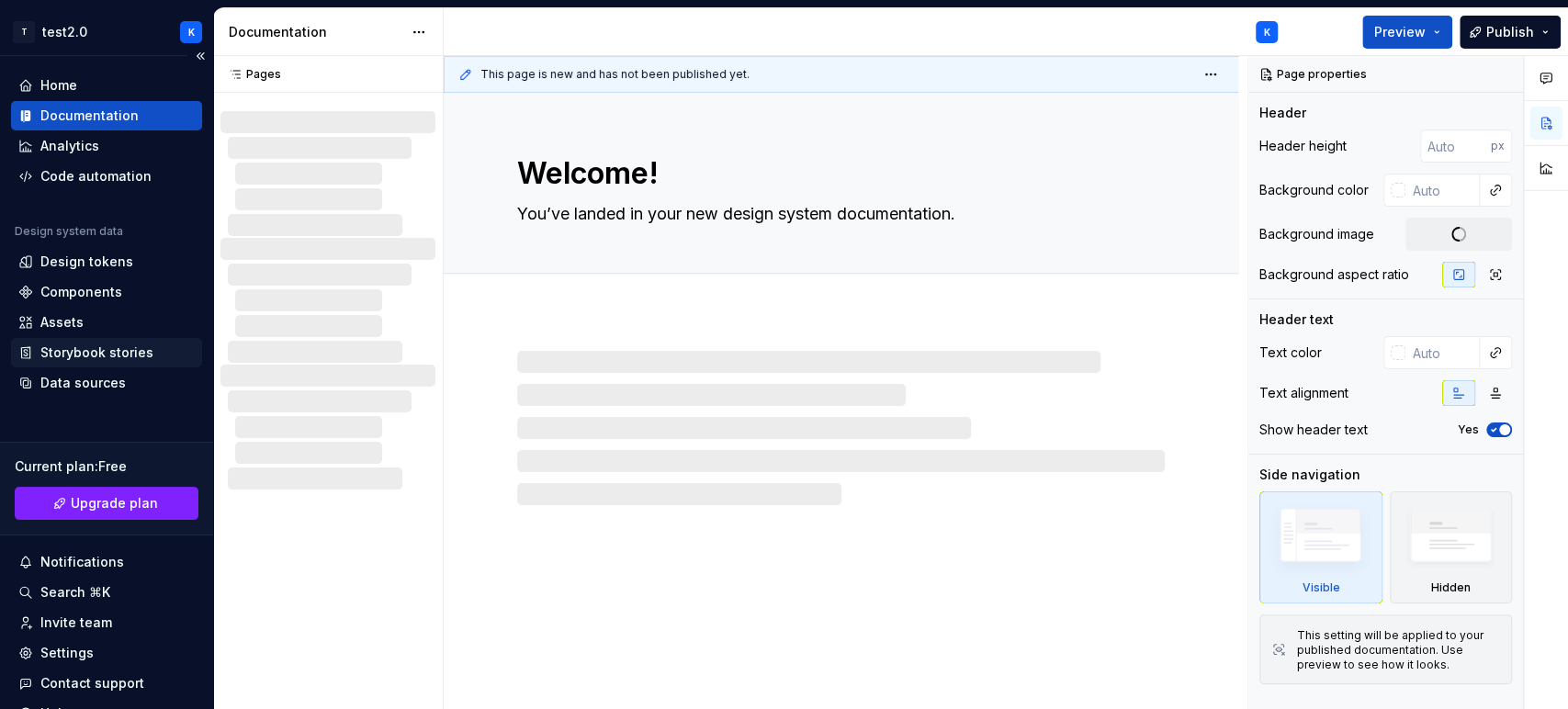
click at [79, 355] on div "Storybook stories" at bounding box center [97, 352] width 113 height 18
type textarea "*"
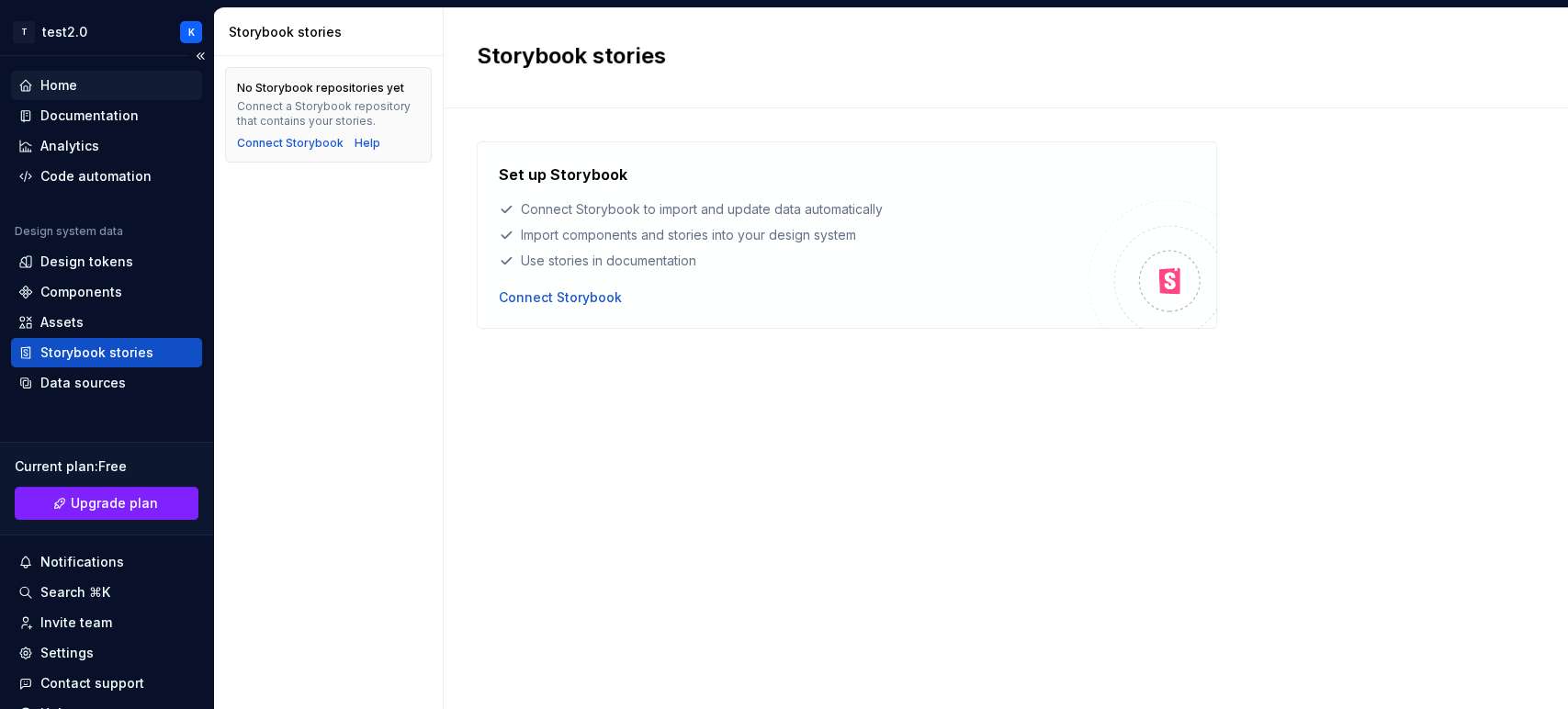
click at [63, 85] on div "Home" at bounding box center [59, 84] width 36 height 18
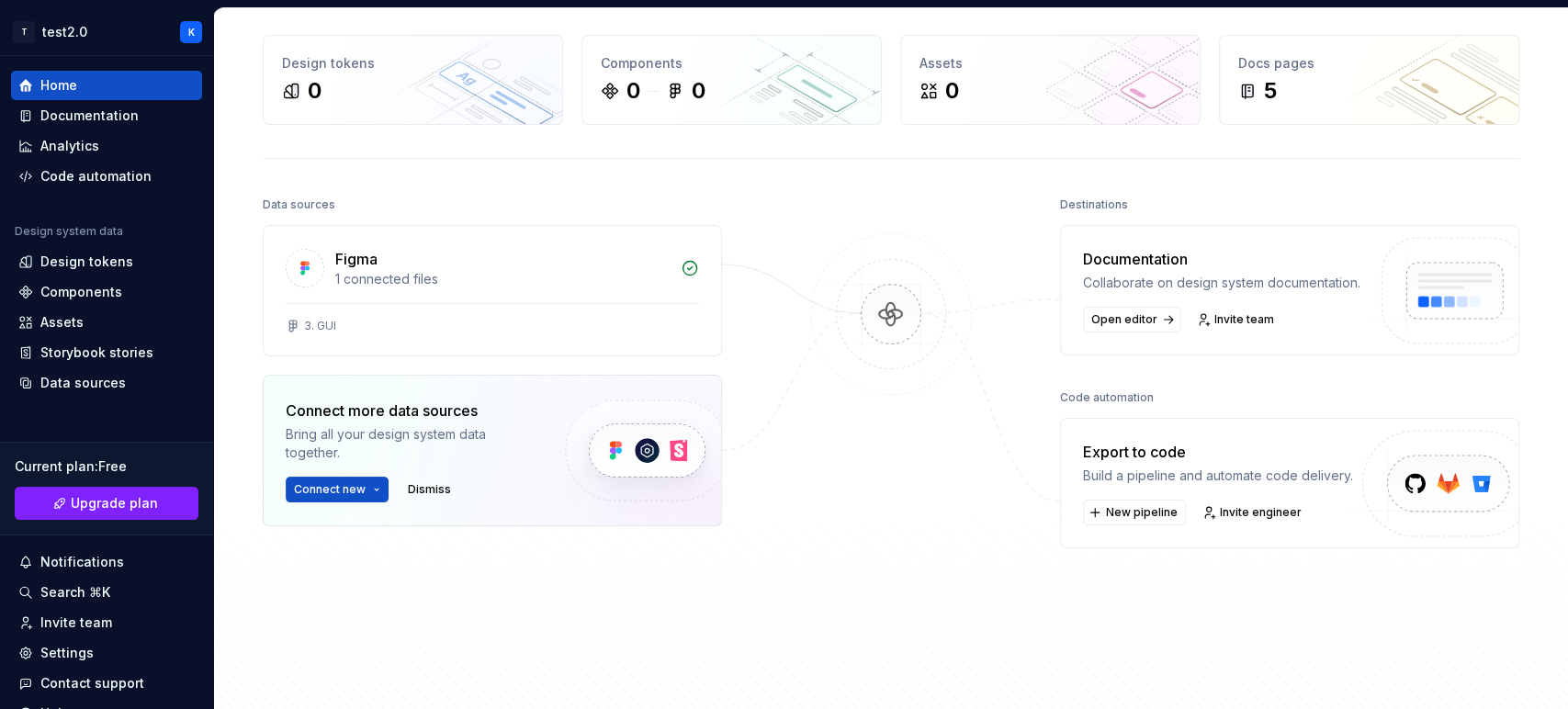
scroll to position [102, 0]
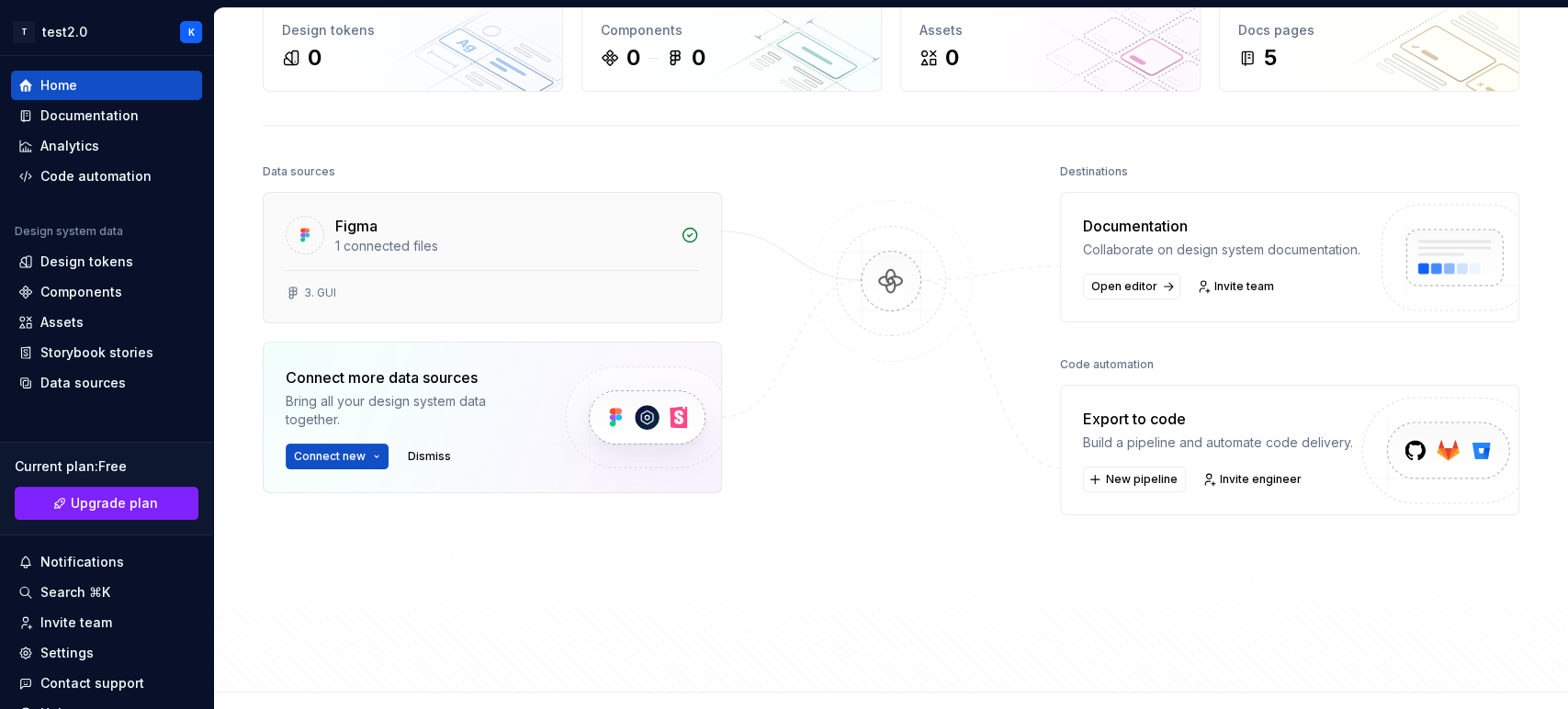
click at [624, 227] on div "Figma" at bounding box center [503, 225] width 335 height 22
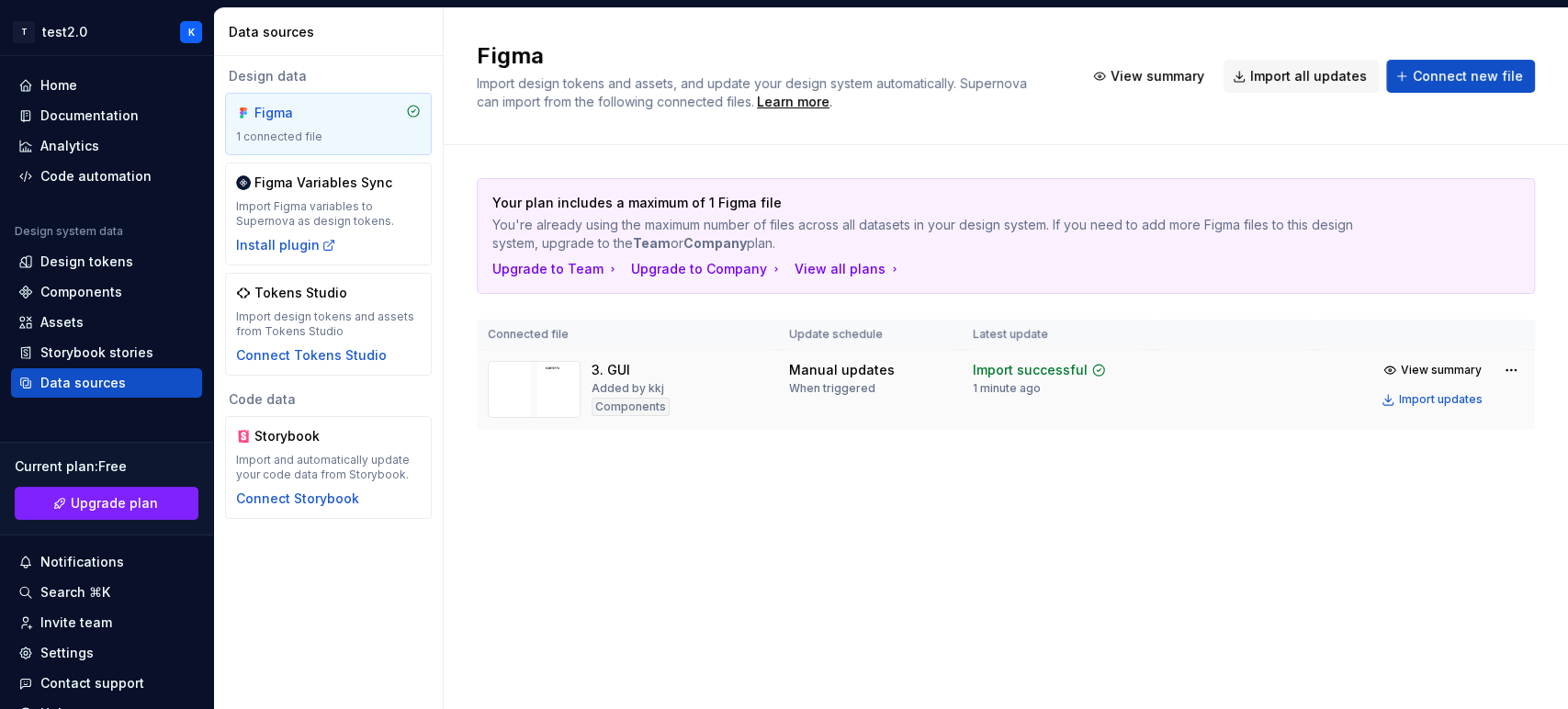
click at [535, 388] on img at bounding box center [533, 389] width 93 height 57
click at [1410, 368] on html "T test2.0 K Home Documentation Analytics Code automation Design system data Des…" at bounding box center [784, 354] width 1568 height 709
drag, startPoint x: 1088, startPoint y: 471, endPoint x: 1021, endPoint y: 409, distance: 91.3
click at [1088, 472] on html "T test2.0 K Home Documentation Analytics Code automation Design system data Des…" at bounding box center [784, 354] width 1568 height 709
click at [1018, 395] on div "1 minute ago" at bounding box center [1006, 388] width 68 height 14
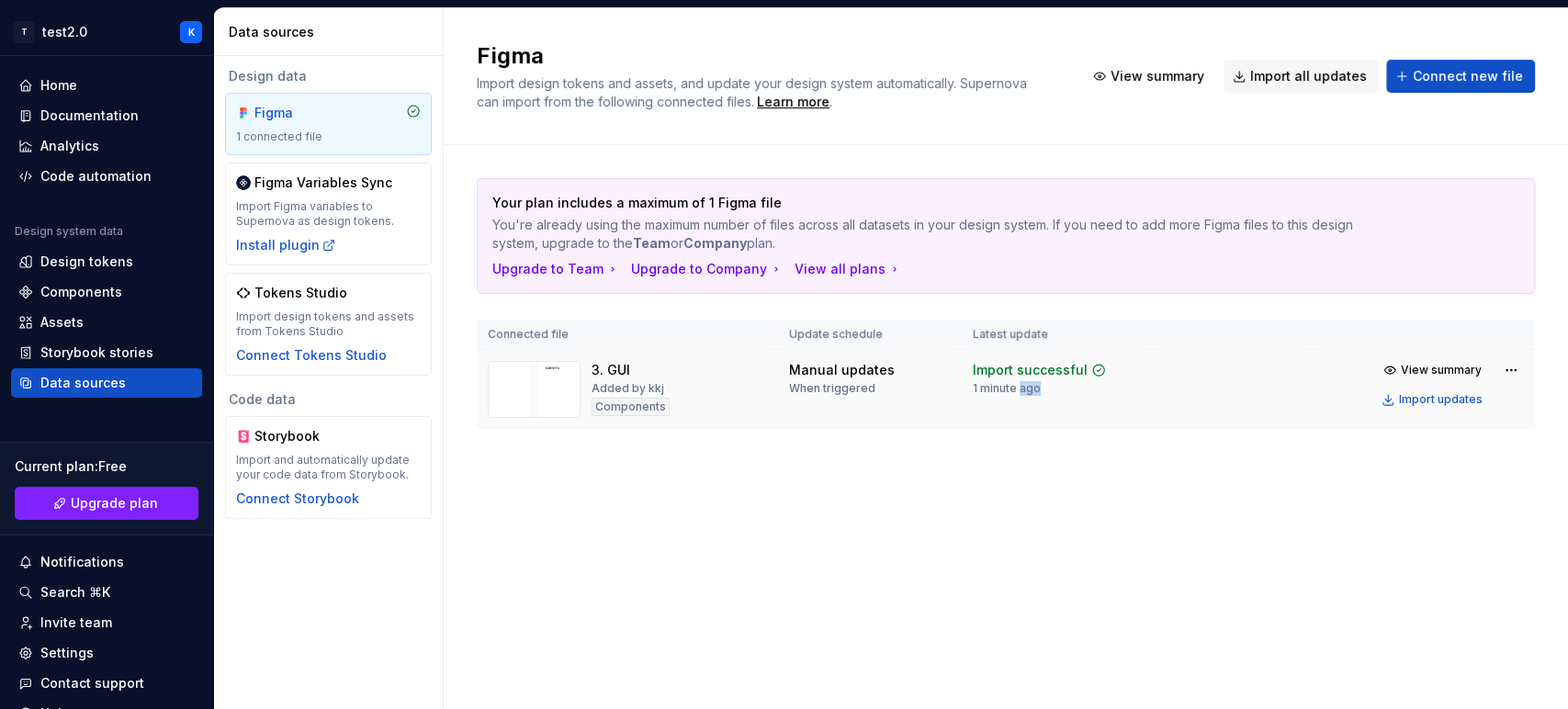
click at [1018, 395] on div "1 minute ago" at bounding box center [1006, 388] width 68 height 14
click at [913, 402] on td "Manual updates When triggered" at bounding box center [870, 390] width 184 height 80
click at [764, 390] on div "3. GUI Added by kkj Components" at bounding box center [626, 389] width 279 height 57
click at [1318, 131] on div "Figma Import design tokens and assets, and update your design system automatica…" at bounding box center [1006, 77] width 1124 height 137
click at [1162, 74] on span "View summary" at bounding box center [1158, 76] width 94 height 18
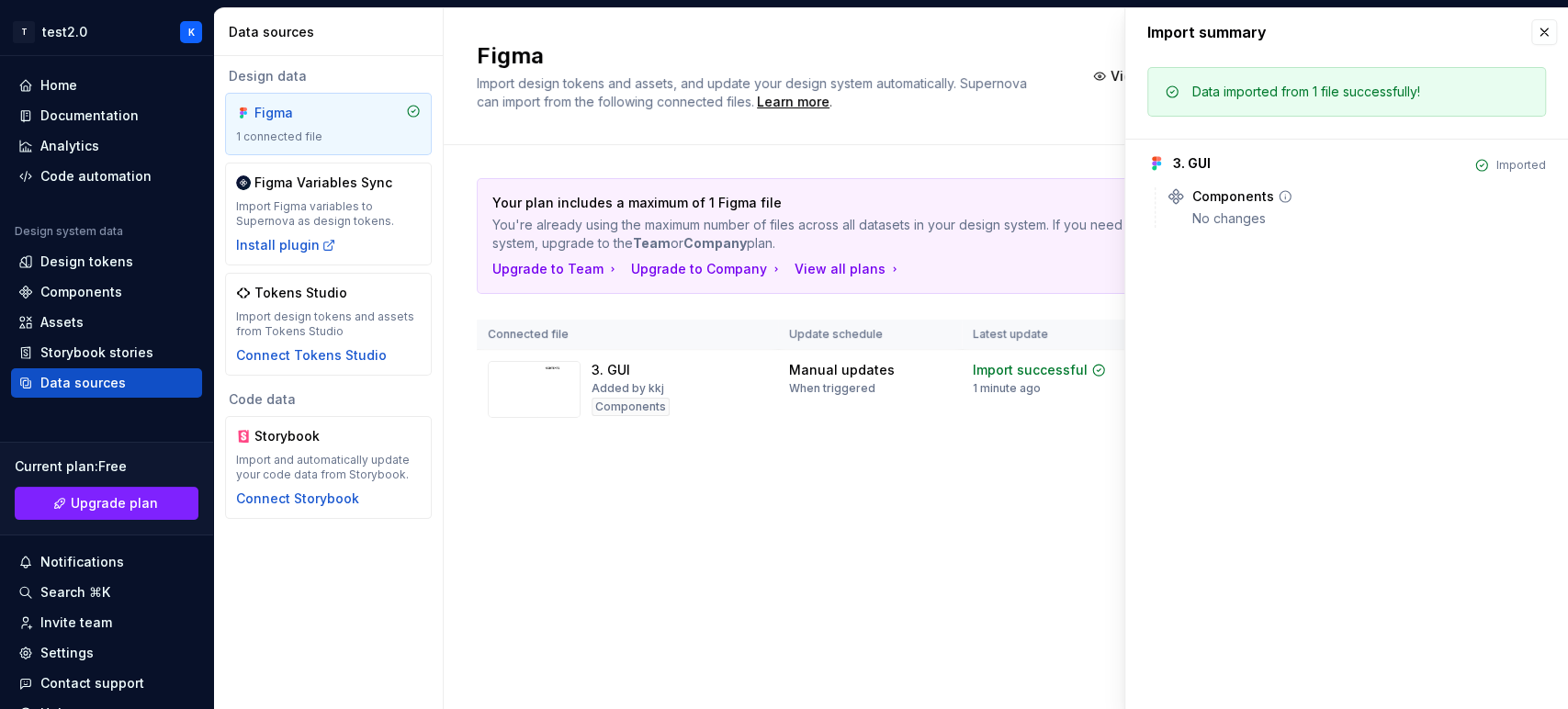
click at [1268, 211] on div "No changes" at bounding box center [1369, 218] width 354 height 18
click at [1272, 195] on div "Components" at bounding box center [1369, 196] width 354 height 18
click at [1278, 193] on icon at bounding box center [1284, 196] width 14 height 14
click at [1278, 192] on icon at bounding box center [1284, 196] width 14 height 14
click at [1279, 192] on icon at bounding box center [1284, 196] width 14 height 14
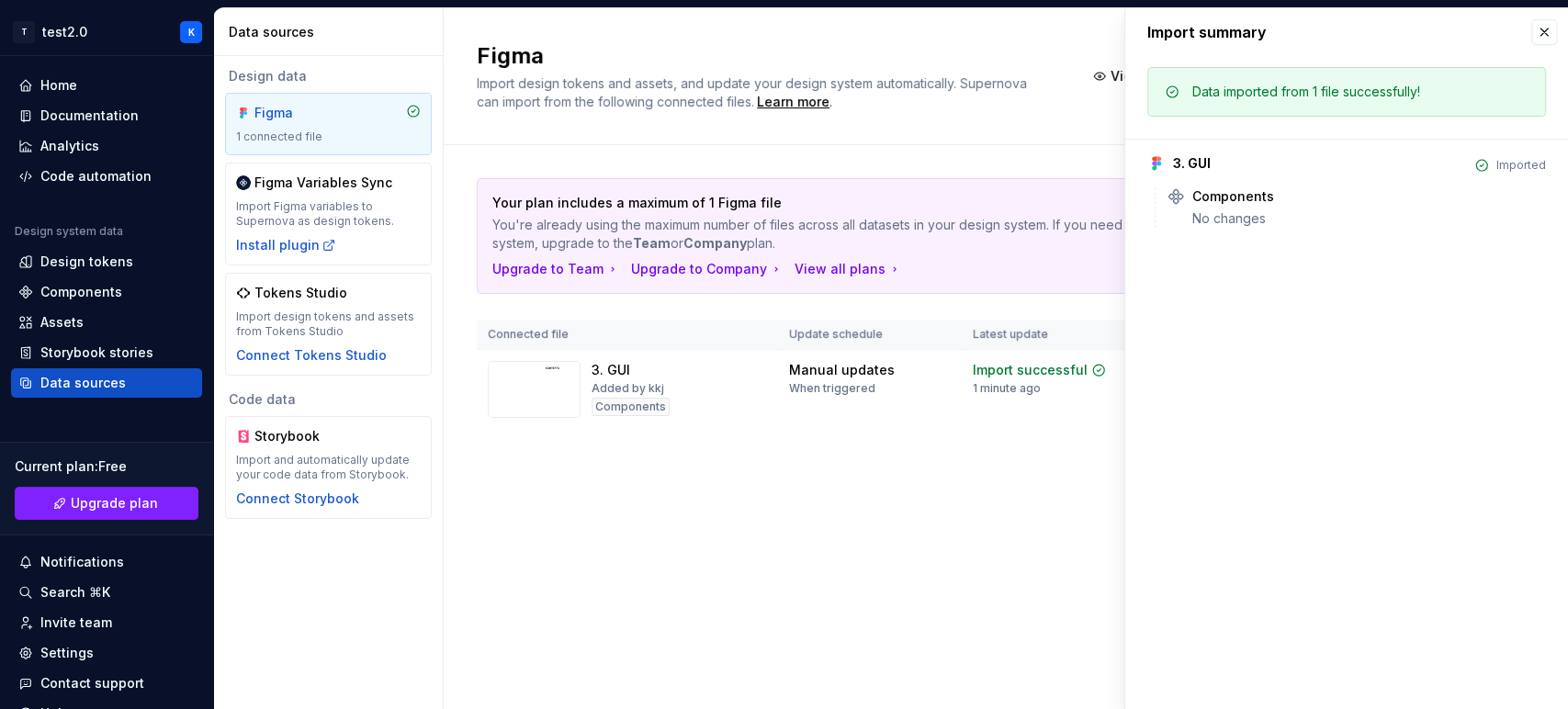
click at [1410, 166] on icon at bounding box center [1481, 165] width 14 height 14
click at [875, 212] on div "Your plan includes a maximum of 1 Figma file You're already using the maximum n…" at bounding box center [1005, 223] width 1027 height 59
click at [1031, 228] on p "You're already using the maximum number of files across all datasets in your de…" at bounding box center [941, 234] width 899 height 36
click at [1410, 33] on button "button" at bounding box center [1543, 32] width 26 height 26
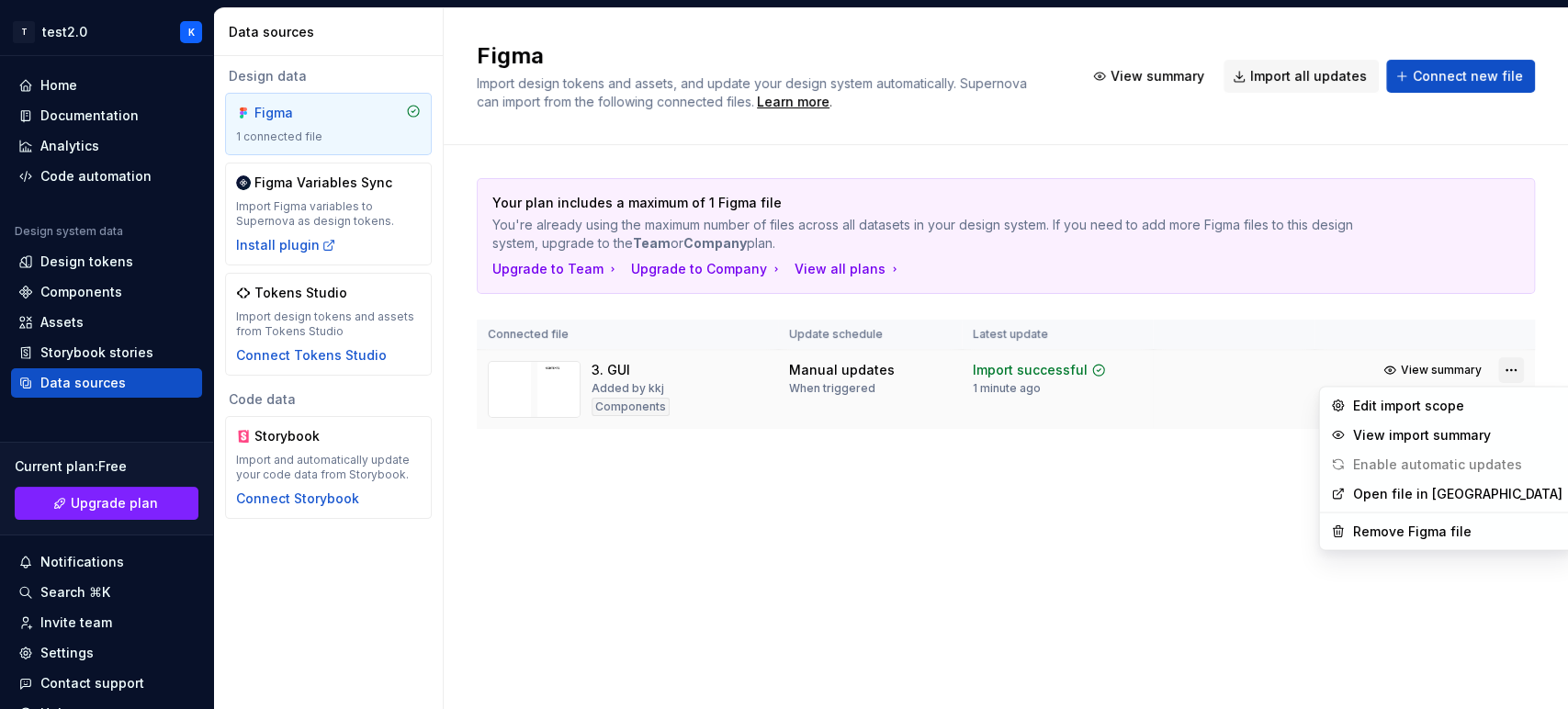
click at [1410, 365] on html "T test2.0 K Home Documentation Analytics Code automation Design system data Des…" at bounding box center [784, 354] width 1568 height 709
click at [1403, 526] on div "Remove Figma file" at bounding box center [1458, 531] width 209 height 18
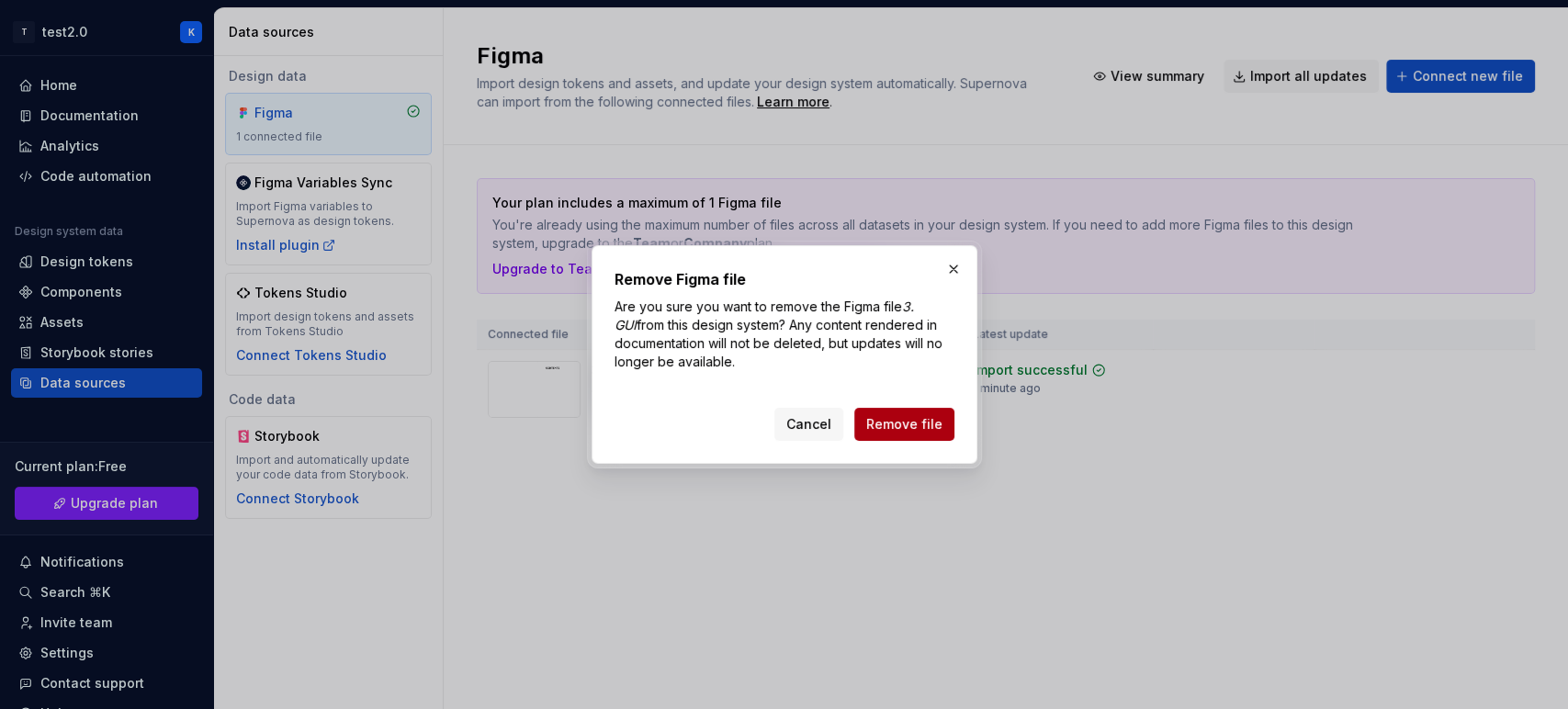
click at [890, 422] on span "Remove file" at bounding box center [903, 424] width 76 height 18
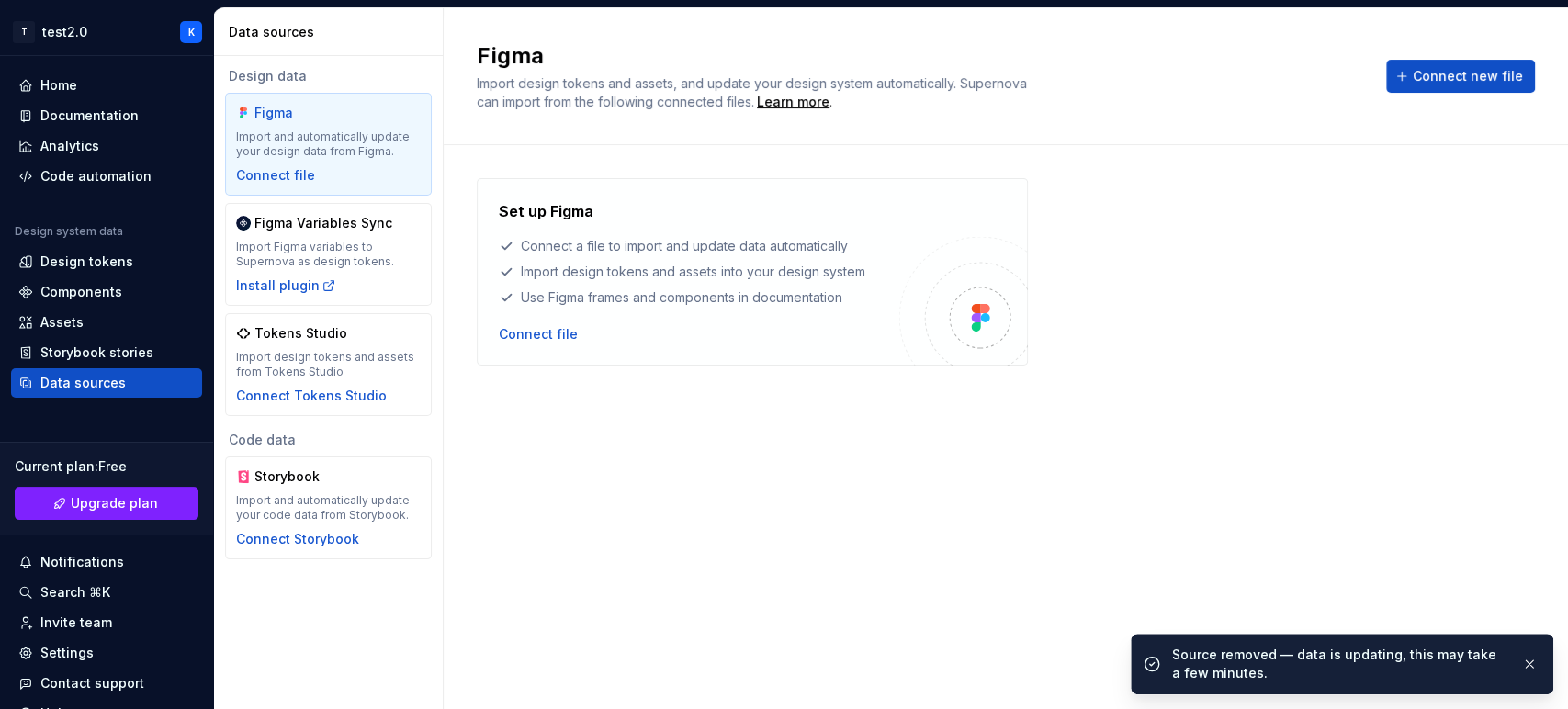
click at [793, 395] on div "Set up Figma Connect a file to import and update data automatically Import desi…" at bounding box center [1005, 409] width 1058 height 461
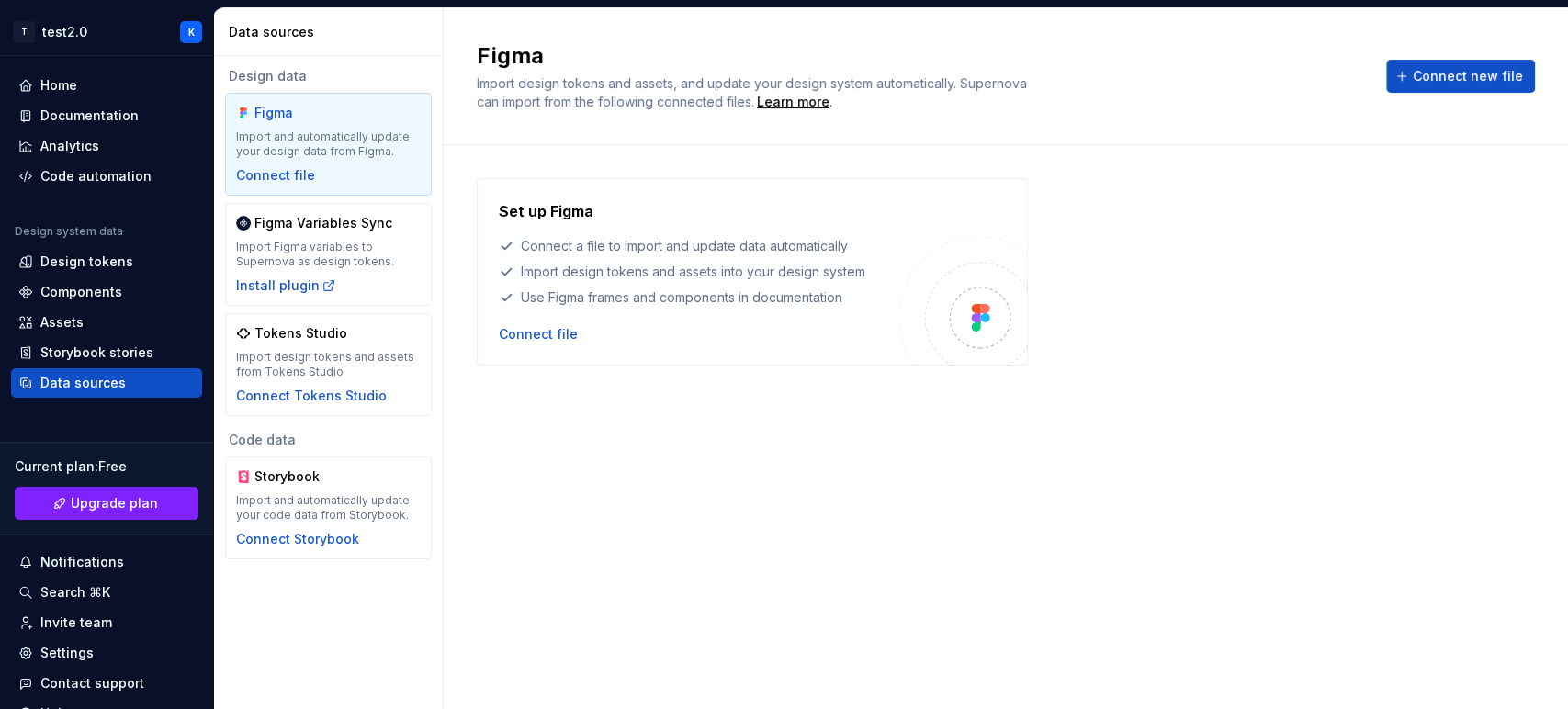
click at [832, 513] on div "Set up Figma Connect a file to import and update data automatically Import desi…" at bounding box center [1005, 409] width 1058 height 461
click at [905, 411] on div "Set up Figma Connect a file to import and update data automatically Import desi…" at bounding box center [1005, 409] width 1058 height 461
